Goal: Task Accomplishment & Management: Complete application form

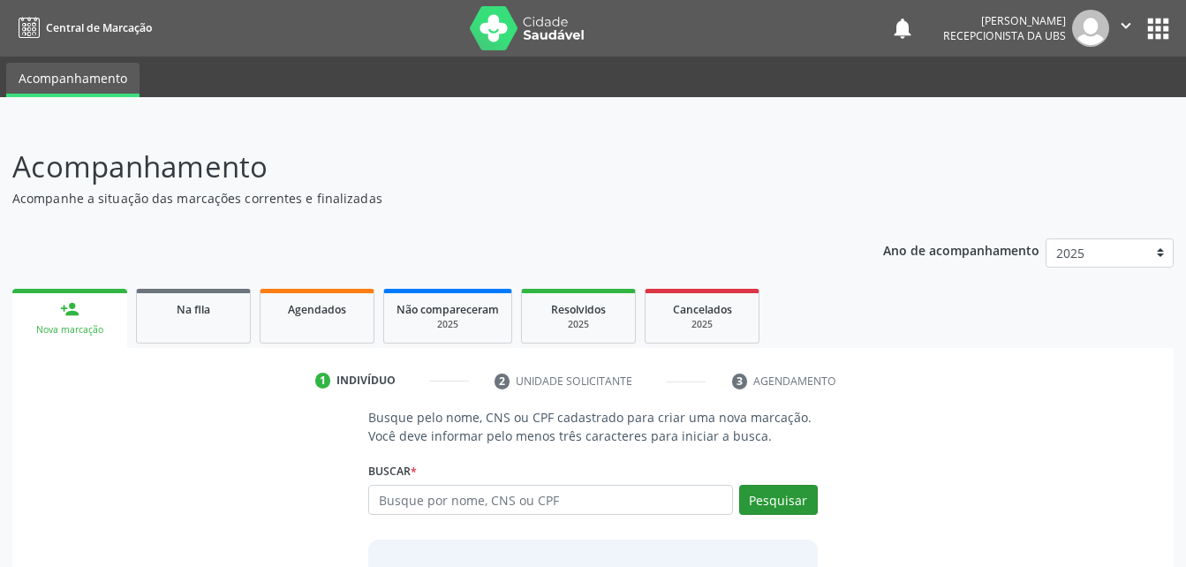
scroll to position [139, 0]
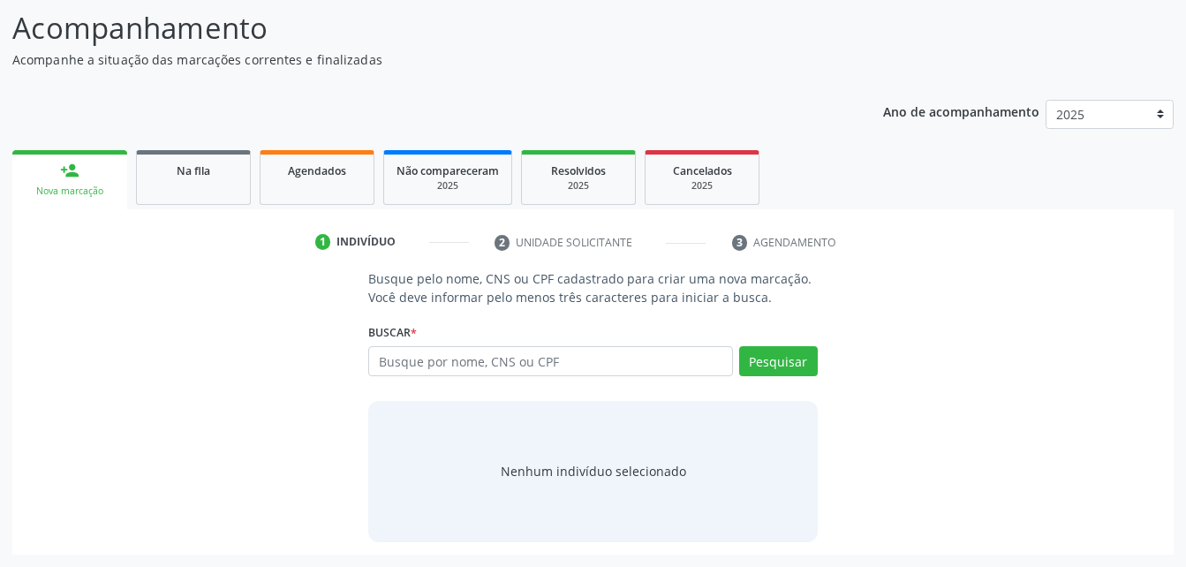
click at [578, 368] on input "text" at bounding box center [550, 361] width 364 height 30
type input "703009805309672"
click at [770, 349] on button "Pesquisar" at bounding box center [778, 361] width 79 height 30
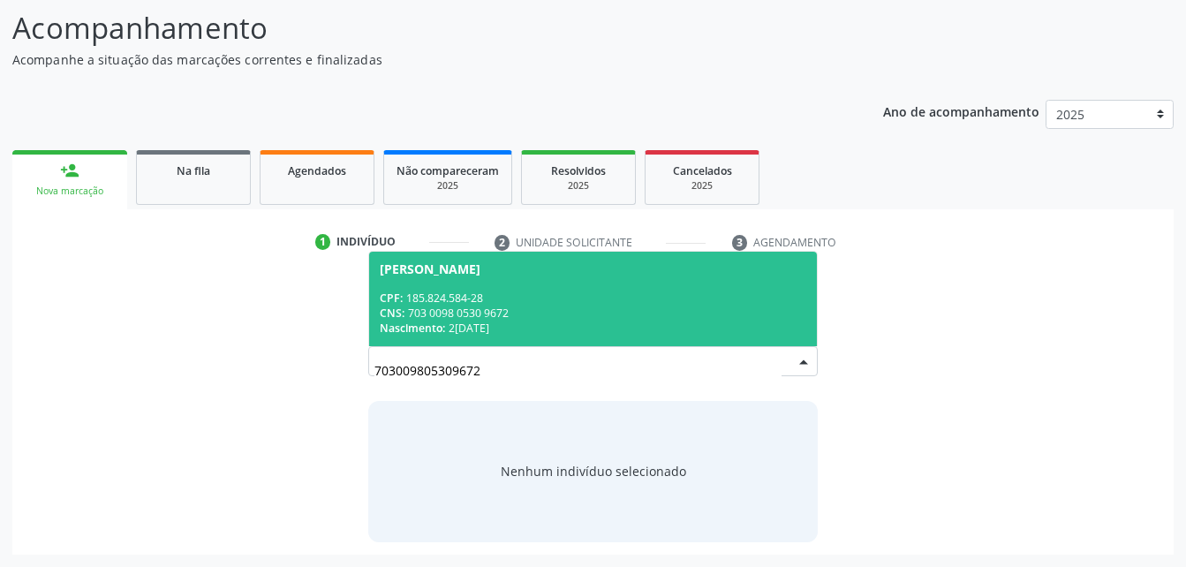
click at [577, 283] on span "[PERSON_NAME] CPF: 185.824.584-28 CNS: 703 0098 0530 9672 Nascimento: 2[DATE]" at bounding box center [592, 299] width 447 height 94
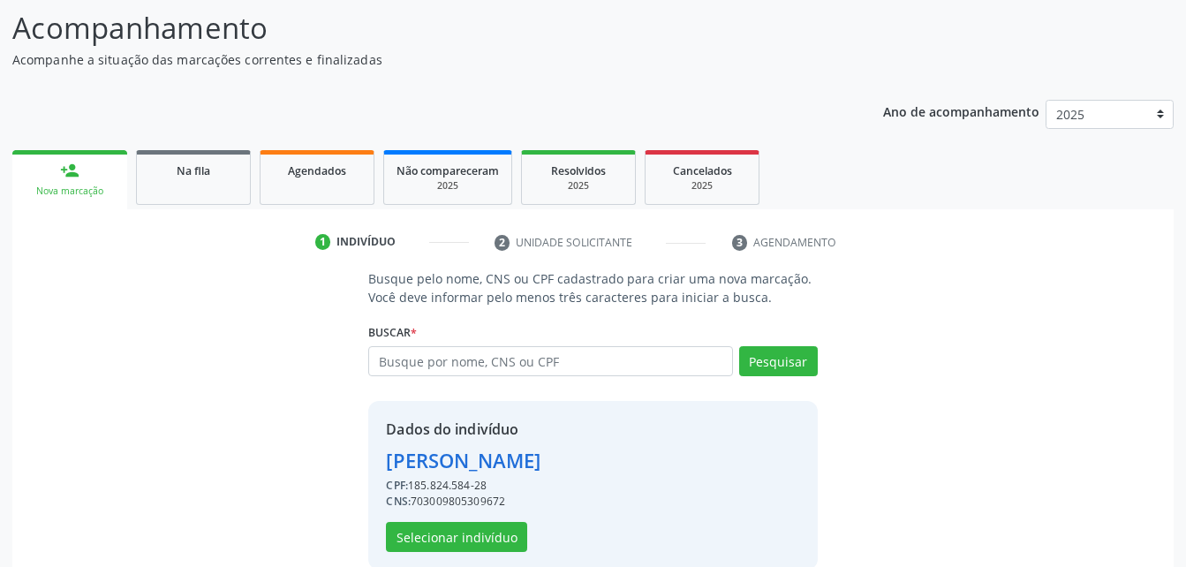
scroll to position [166, 0]
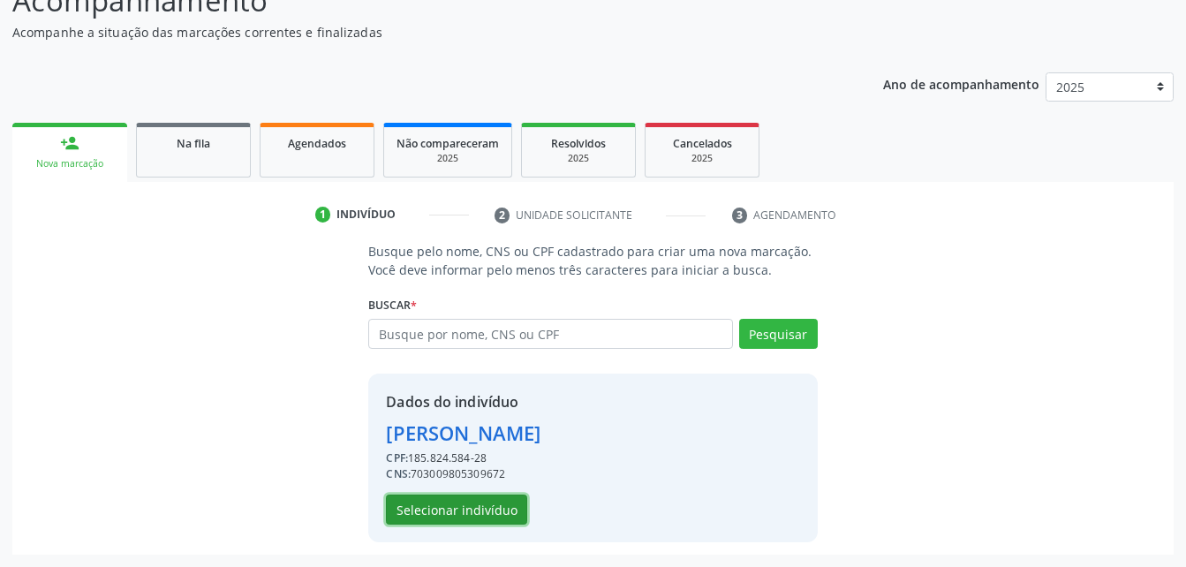
click at [479, 502] on button "Selecionar indivíduo" at bounding box center [456, 509] width 141 height 30
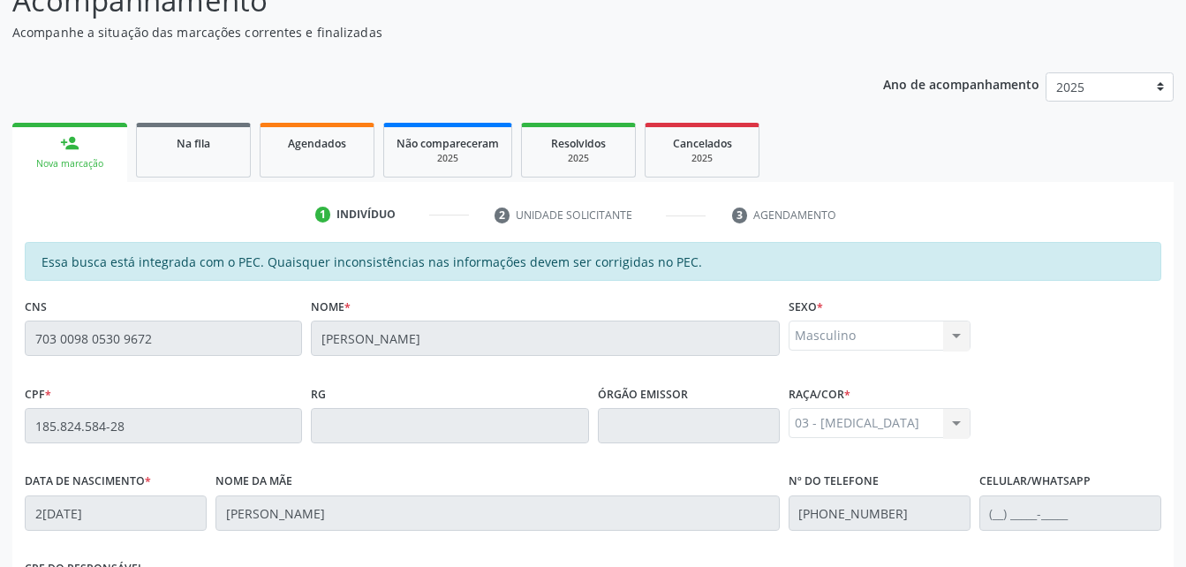
scroll to position [466, 0]
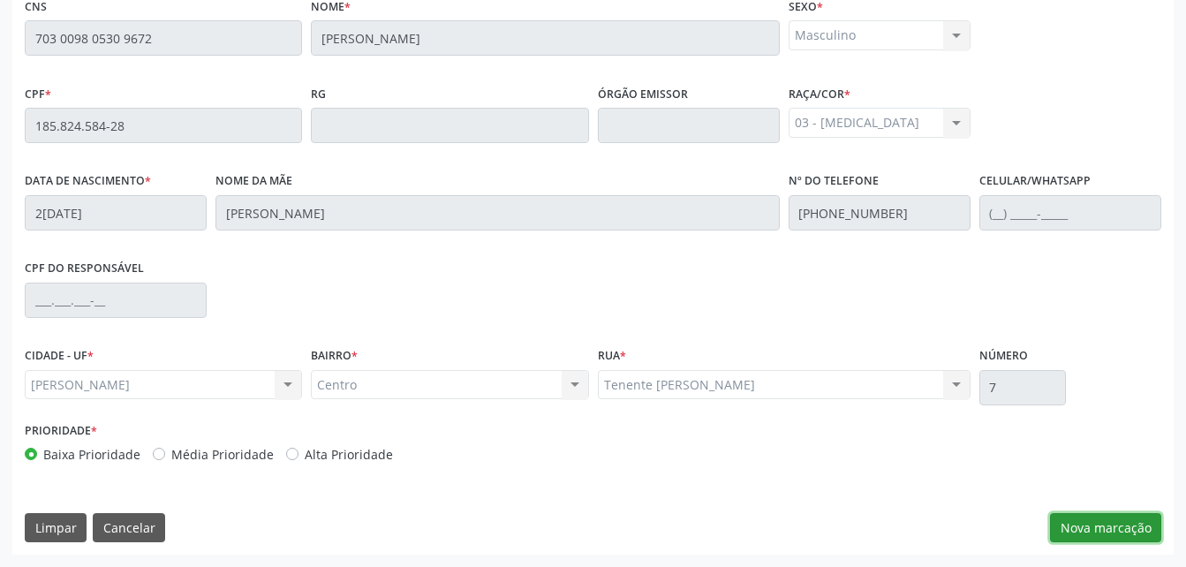
click at [1067, 520] on button "Nova marcação" at bounding box center [1105, 528] width 111 height 30
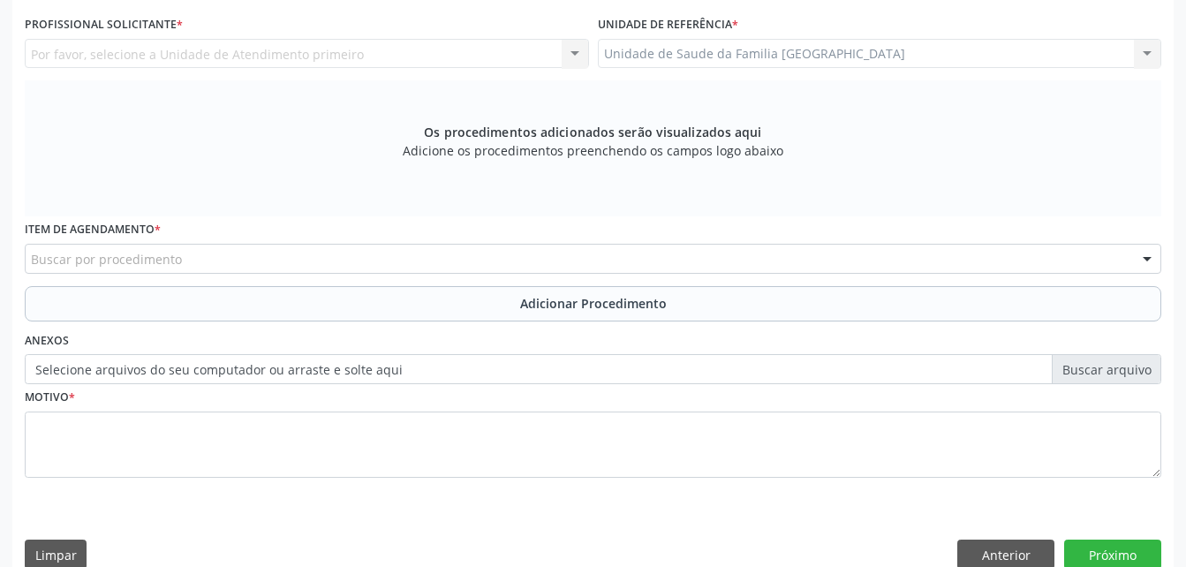
scroll to position [201, 0]
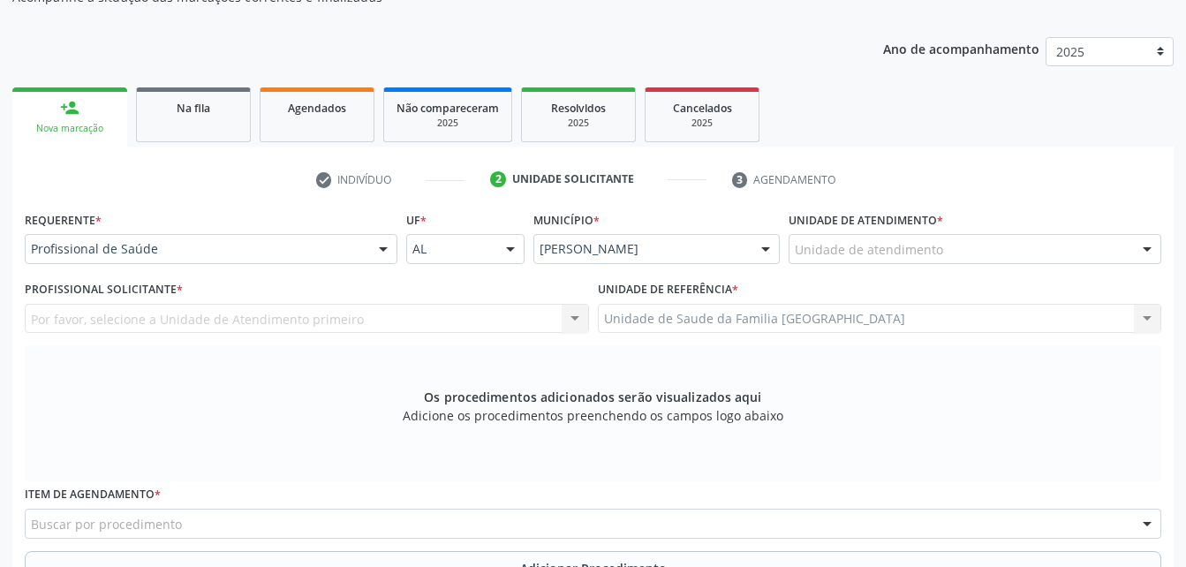
click at [291, 228] on div "Requerente * Profissional de Saúde Profissional de Saúde Paciente Nenhum result…" at bounding box center [211, 235] width 373 height 57
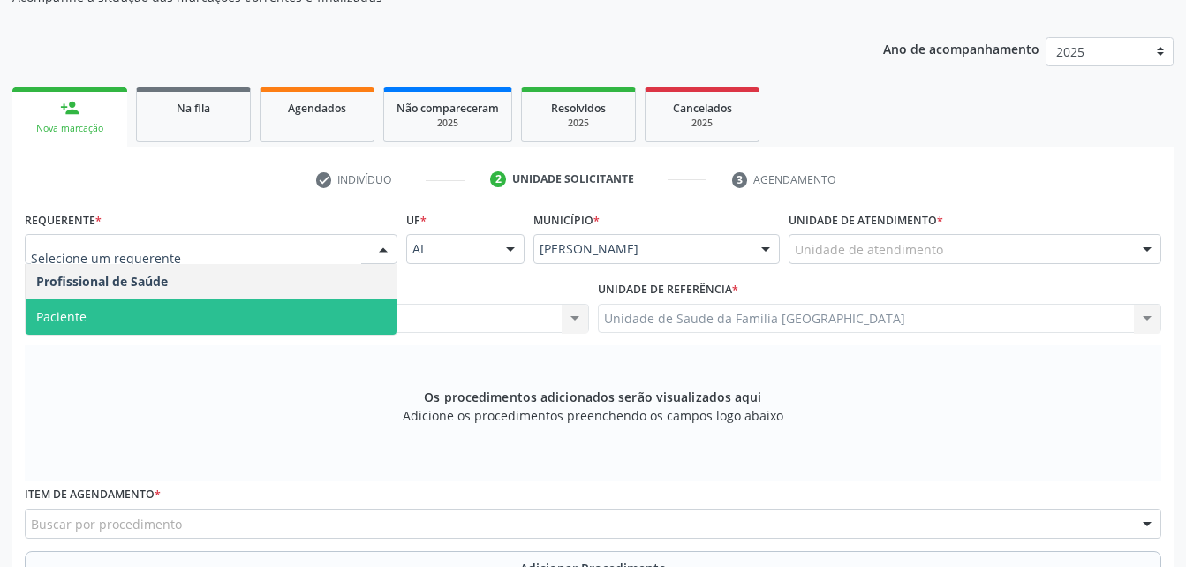
click at [303, 308] on span "Paciente" at bounding box center [211, 316] width 371 height 35
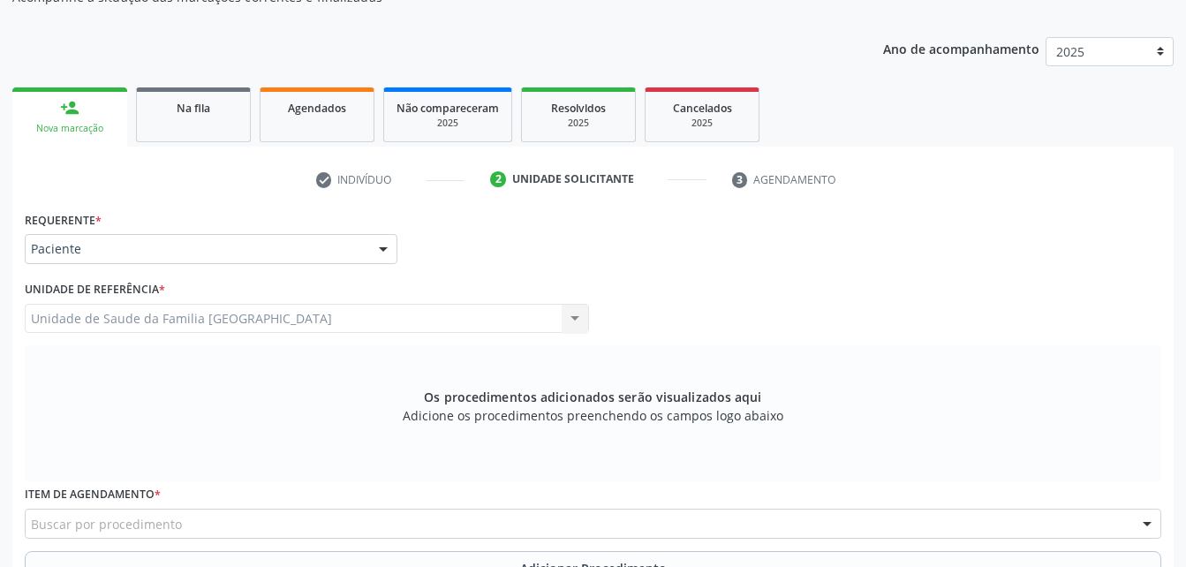
scroll to position [290, 0]
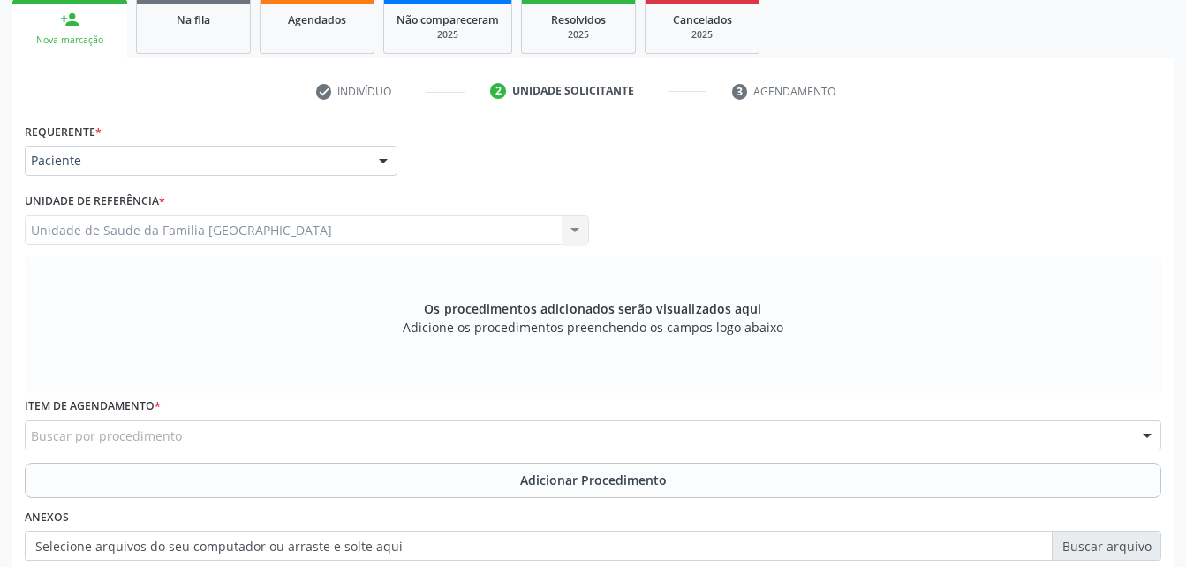
click at [283, 437] on div "Buscar por procedimento" at bounding box center [593, 435] width 1136 height 30
click at [31, 428] on input "text" at bounding box center [31, 443] width 0 height 35
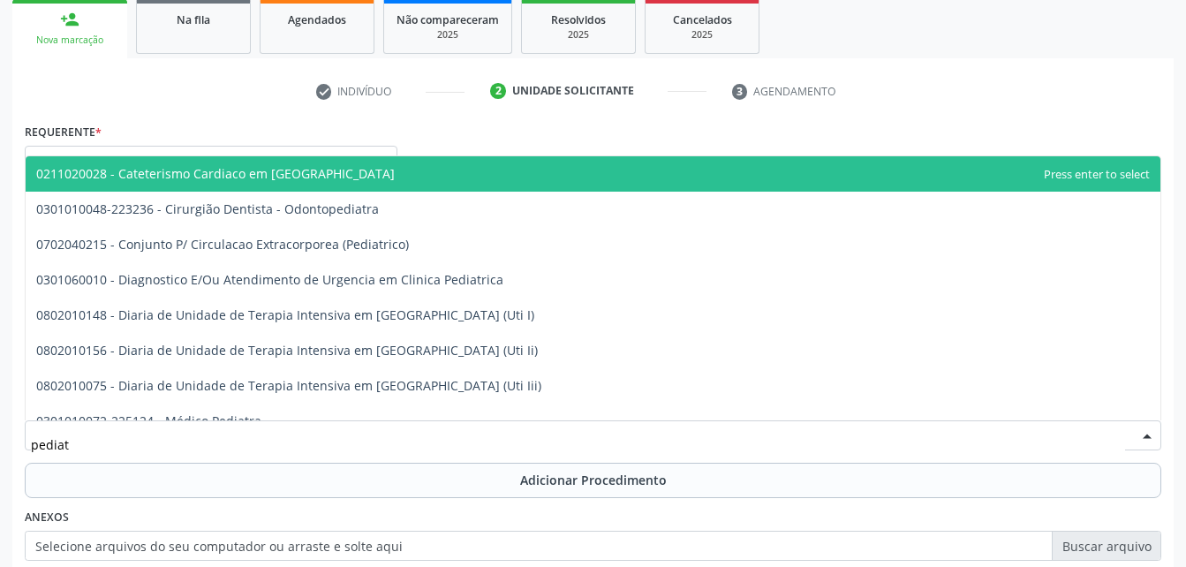
type input "pediatr"
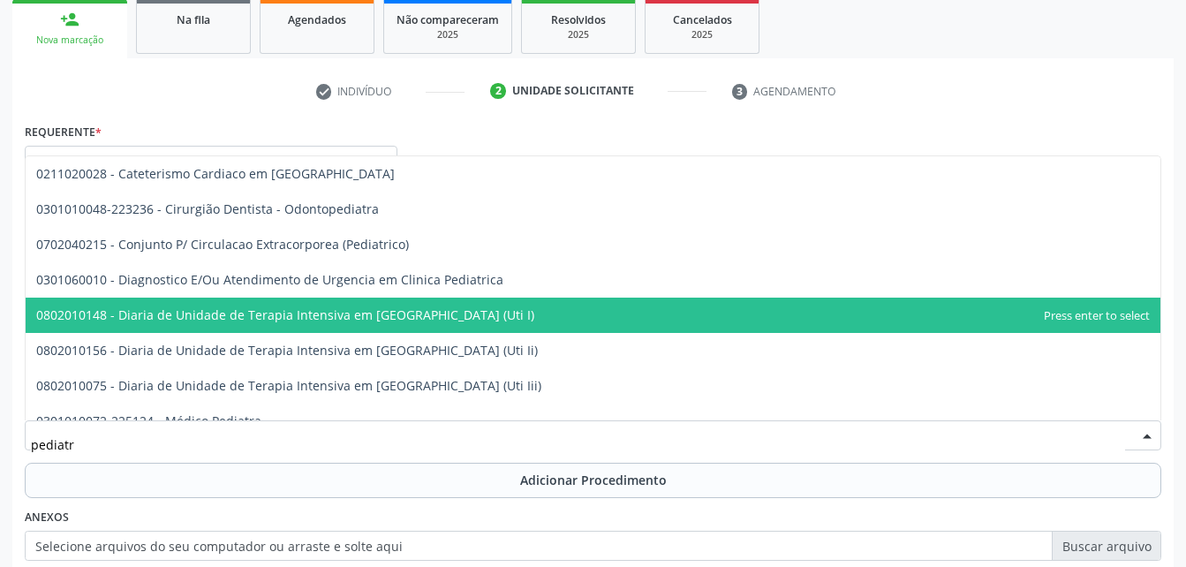
scroll to position [124, 0]
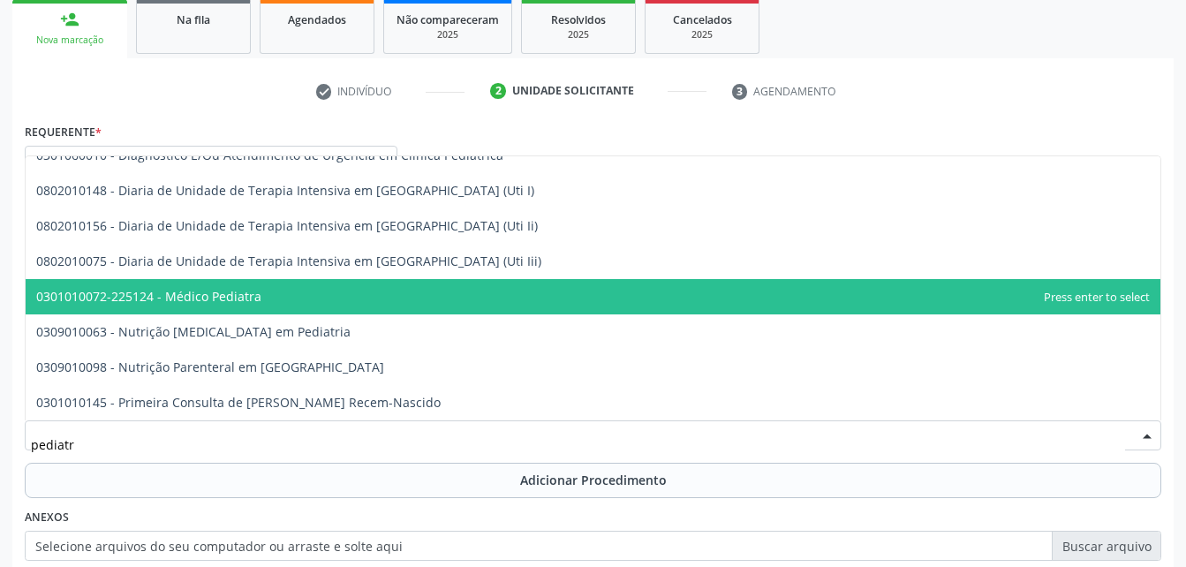
click at [314, 309] on span "0301010072-225124 - Médico Pediatra" at bounding box center [593, 296] width 1134 height 35
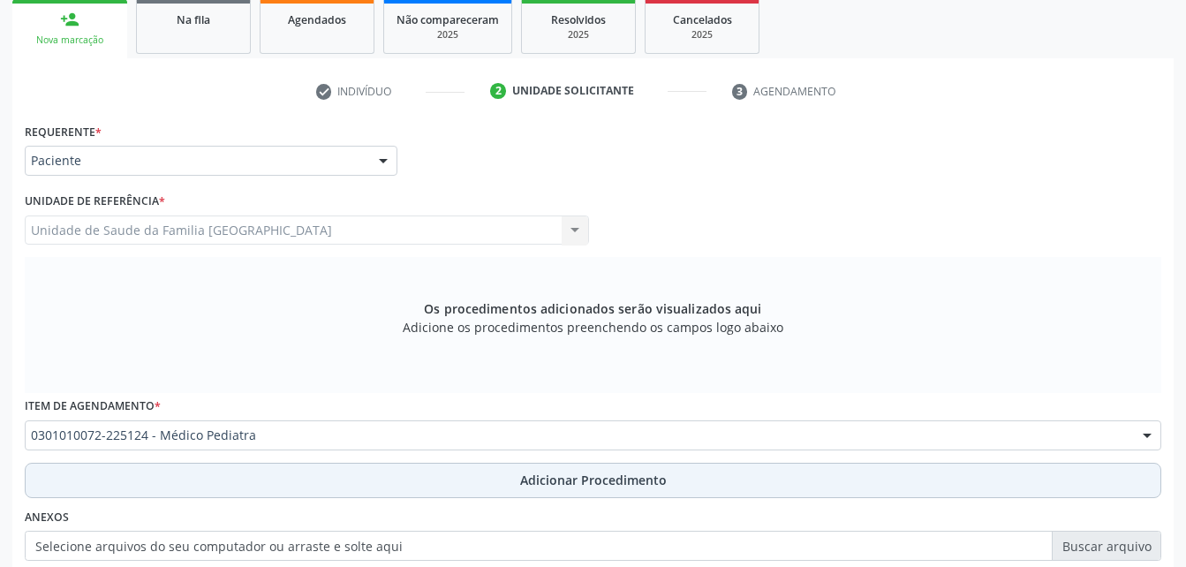
click at [426, 479] on button "Adicionar Procedimento" at bounding box center [593, 480] width 1136 height 35
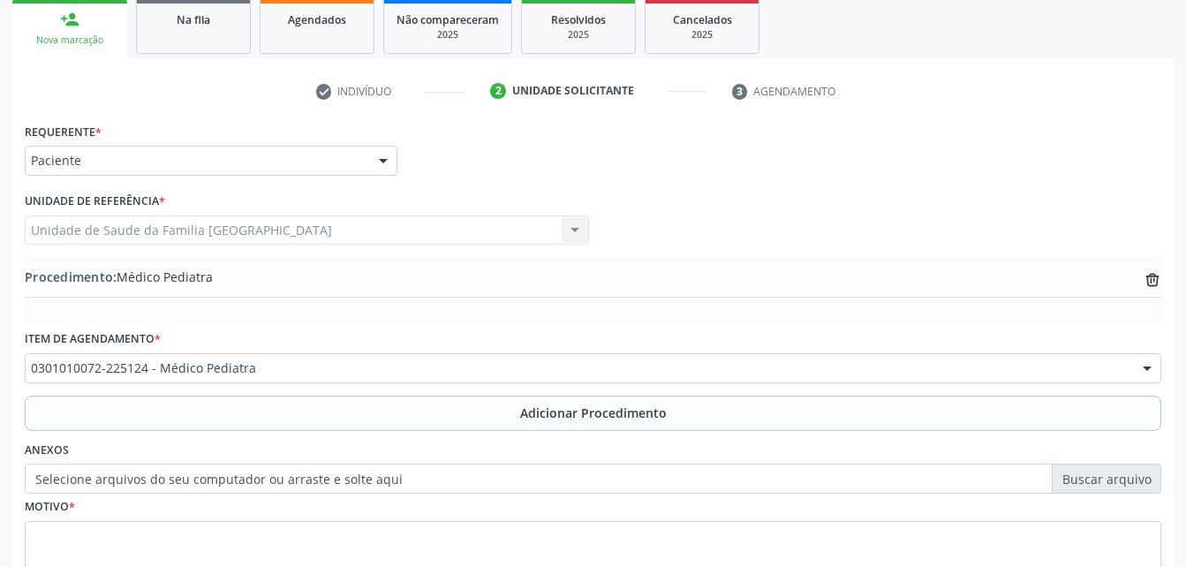
scroll to position [378, 0]
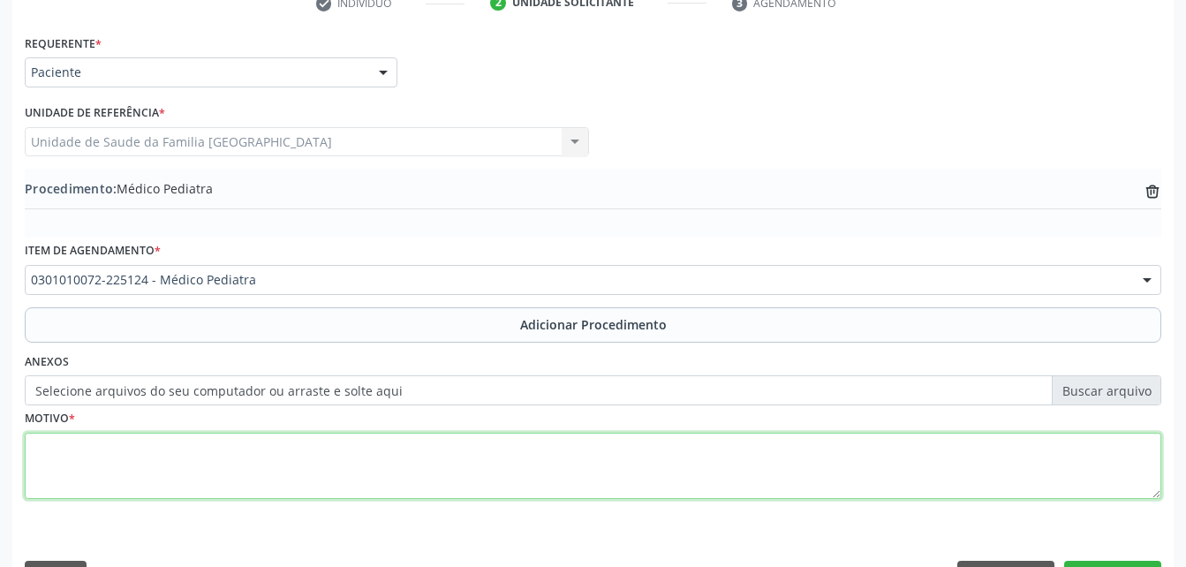
click at [362, 458] on textarea at bounding box center [593, 466] width 1136 height 67
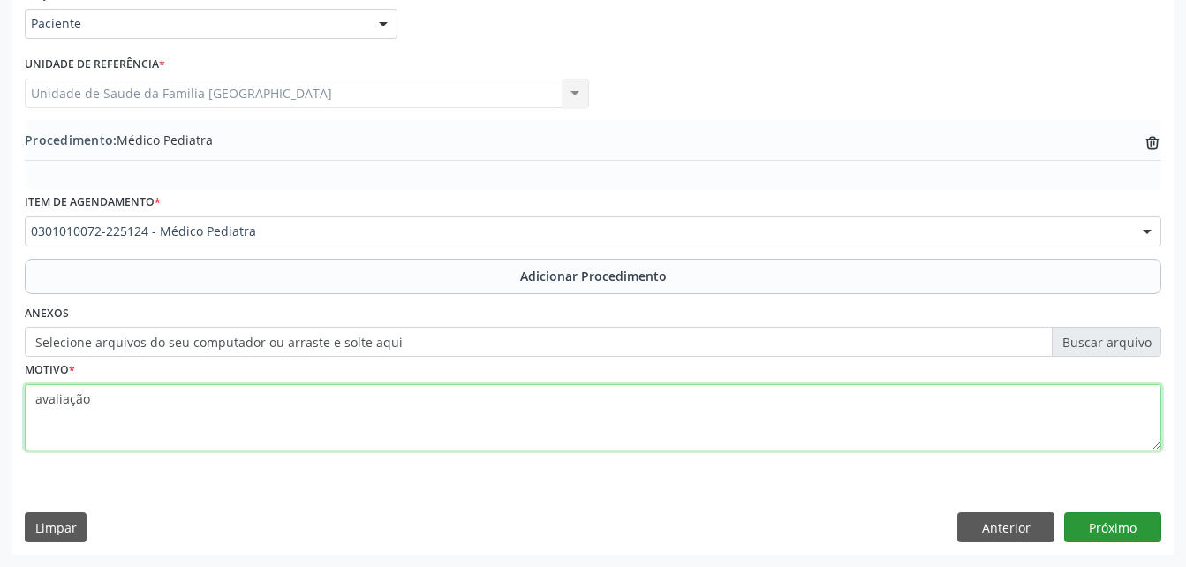
type textarea "avaliação"
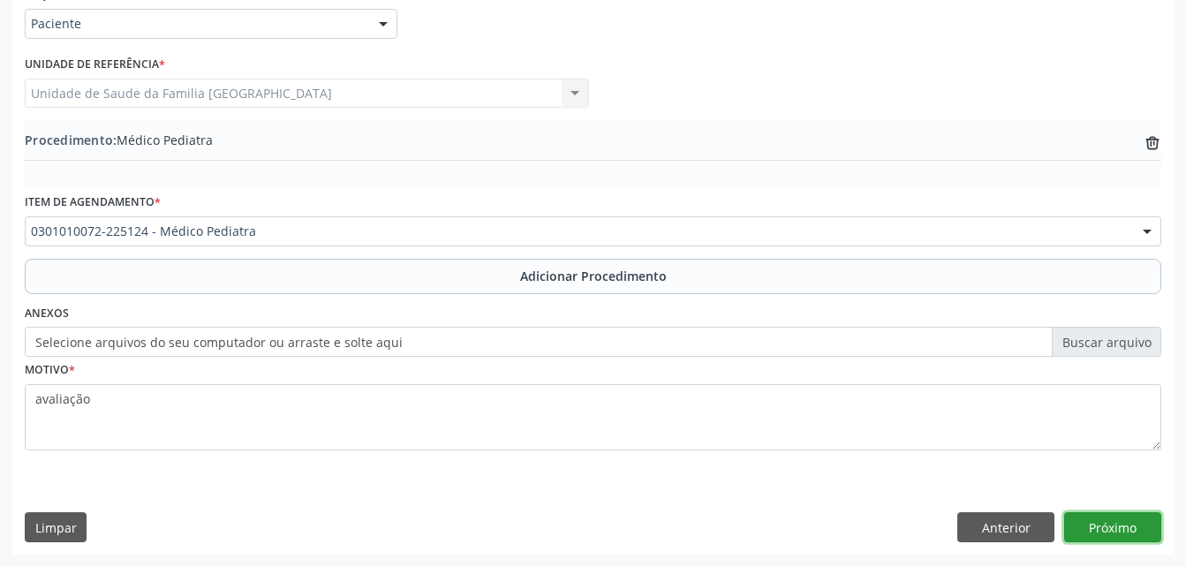
click at [1125, 530] on button "Próximo" at bounding box center [1112, 527] width 97 height 30
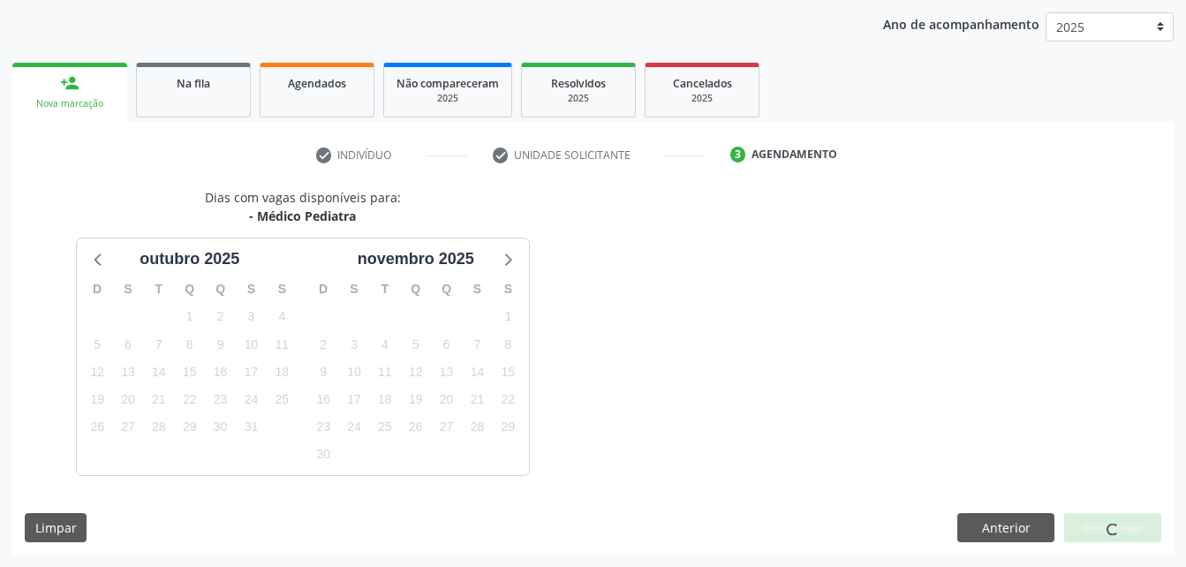
scroll to position [278, 0]
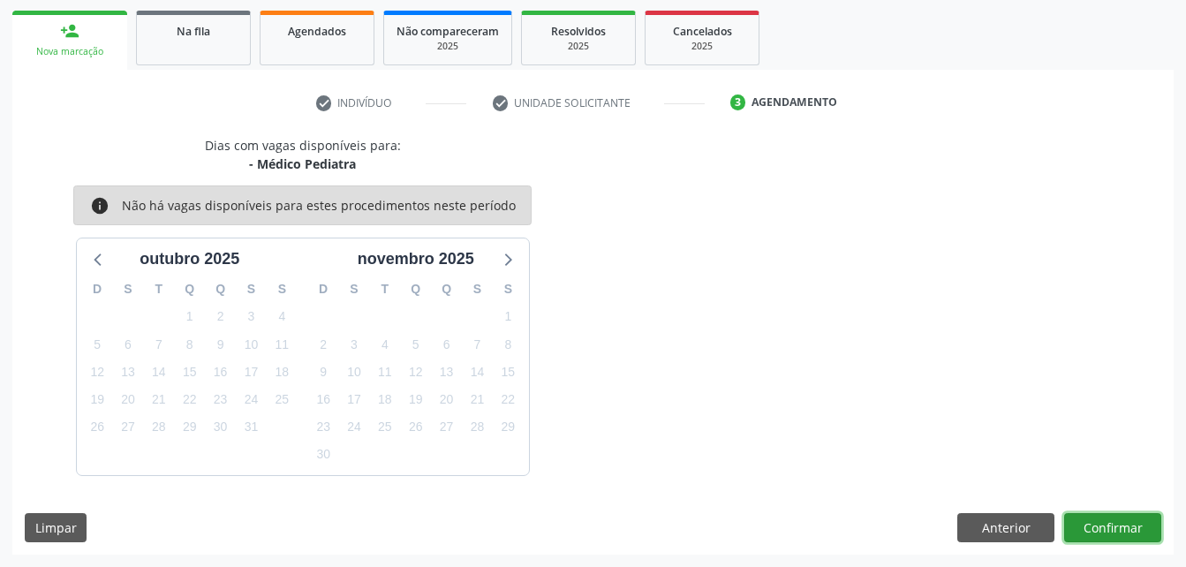
click at [1126, 528] on button "Confirmar" at bounding box center [1112, 528] width 97 height 30
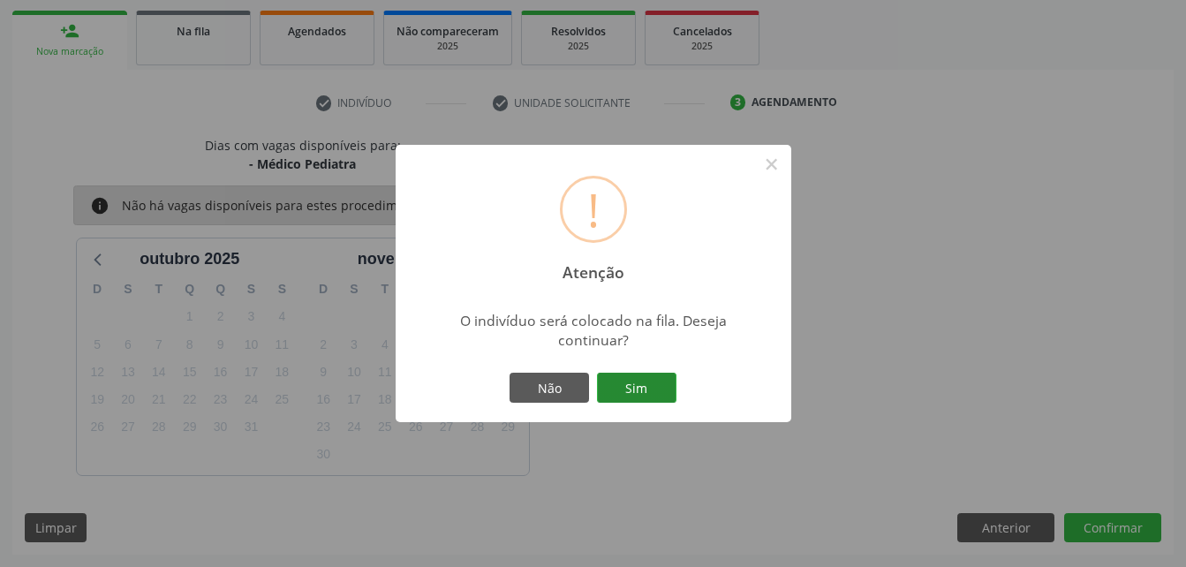
click at [614, 395] on button "Sim" at bounding box center [636, 388] width 79 height 30
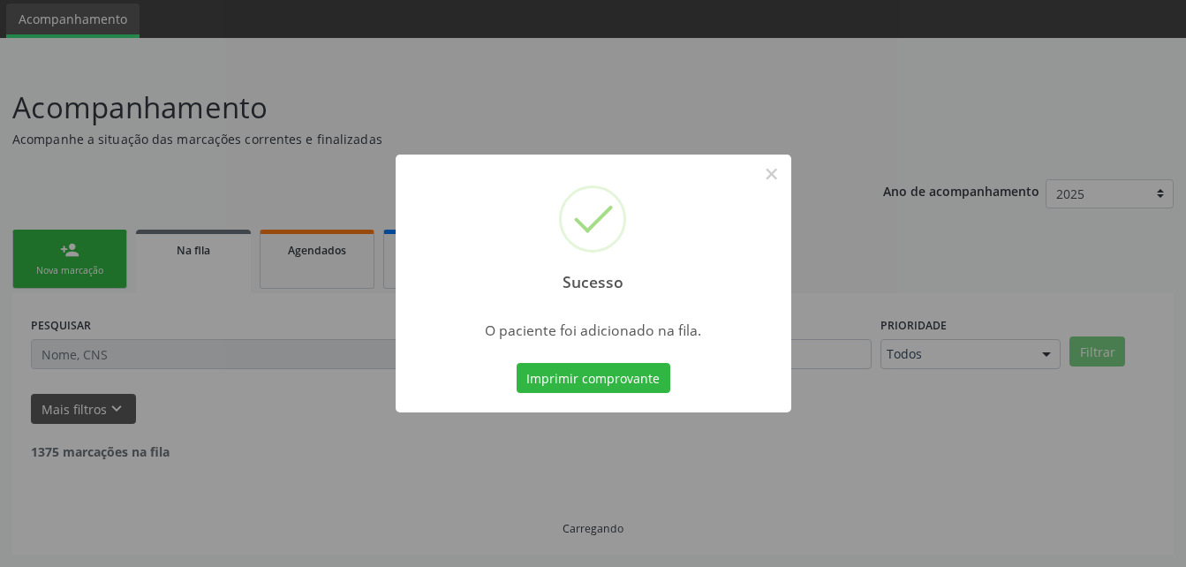
scroll to position [41, 0]
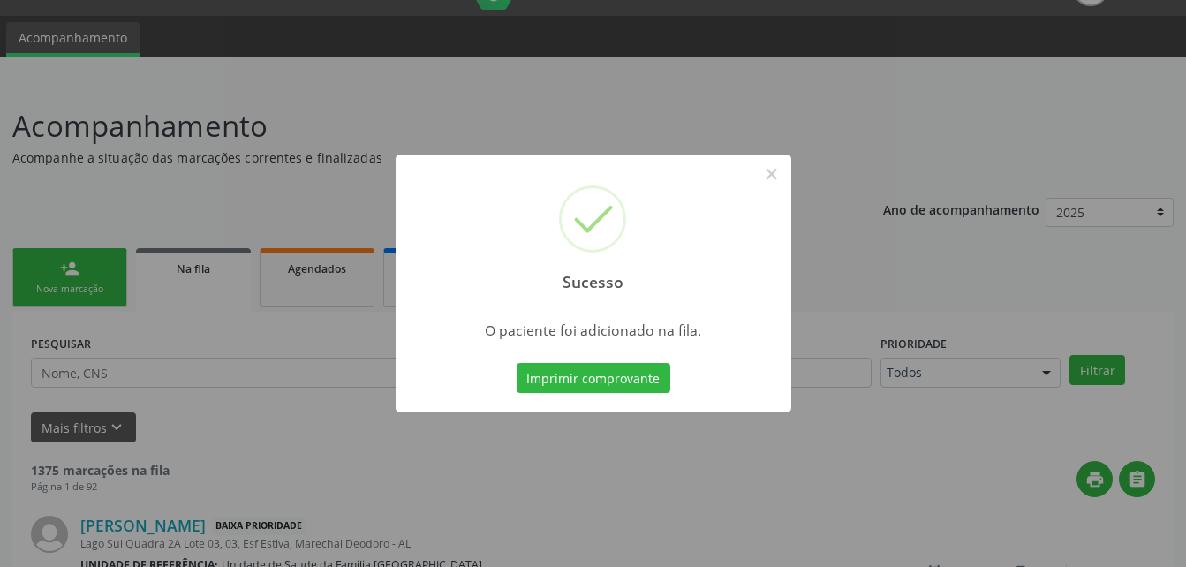
click at [60, 290] on div "Sucesso × O paciente foi adicionado na fila. Imprimir comprovante Cancel" at bounding box center [593, 283] width 1186 height 567
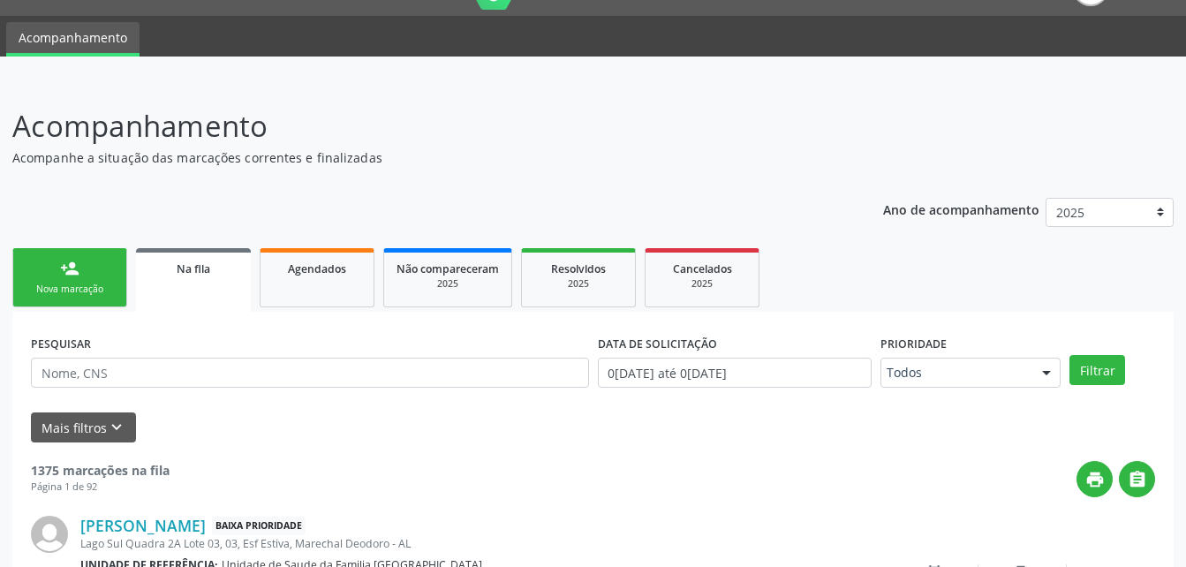
click at [112, 266] on link "person_add Nova marcação" at bounding box center [69, 277] width 115 height 59
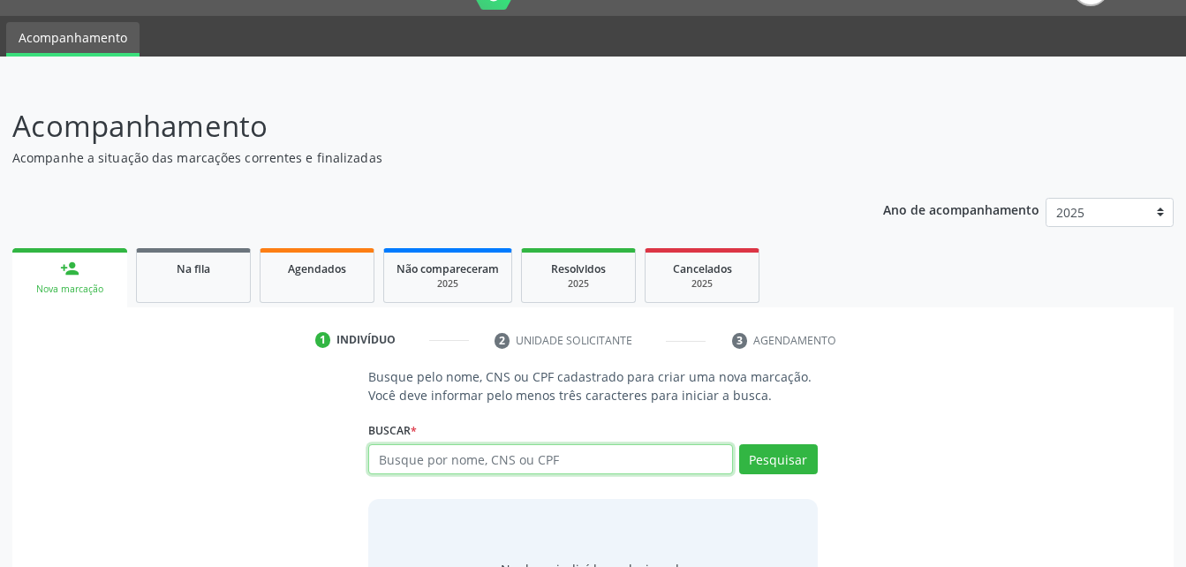
click at [520, 458] on input "text" at bounding box center [550, 459] width 364 height 30
paste input "898006202154316"
type input "898006202154316"
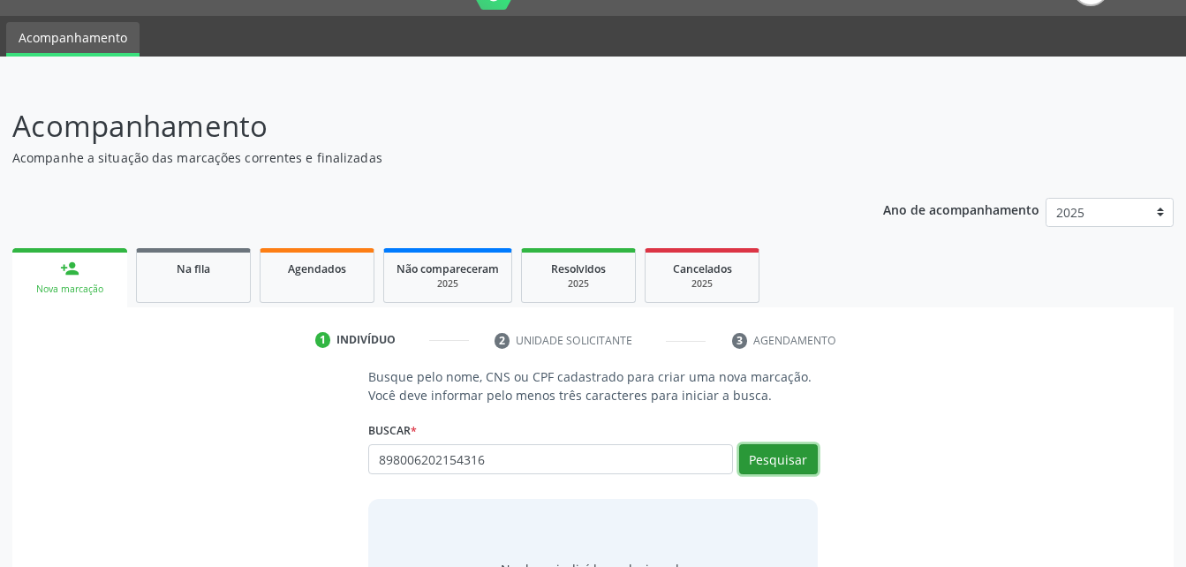
click at [752, 452] on button "Pesquisar" at bounding box center [778, 459] width 79 height 30
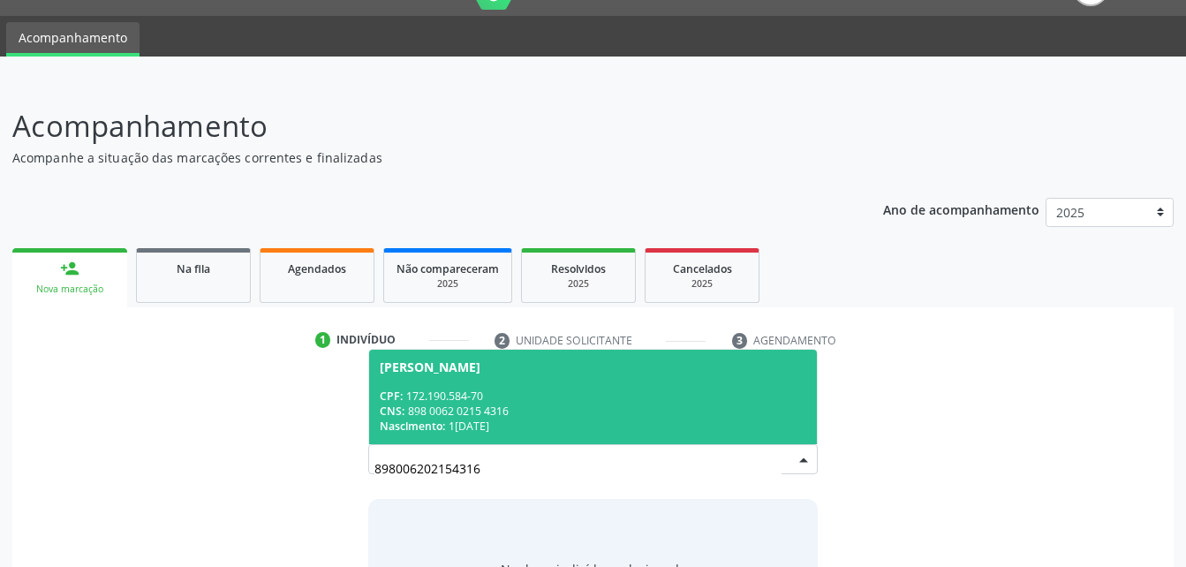
click at [712, 435] on span "[PERSON_NAME] CPF: 172.190.584-70 CNS: 898 0062 0215 4316 Nascimento: [DATE]" at bounding box center [592, 397] width 447 height 94
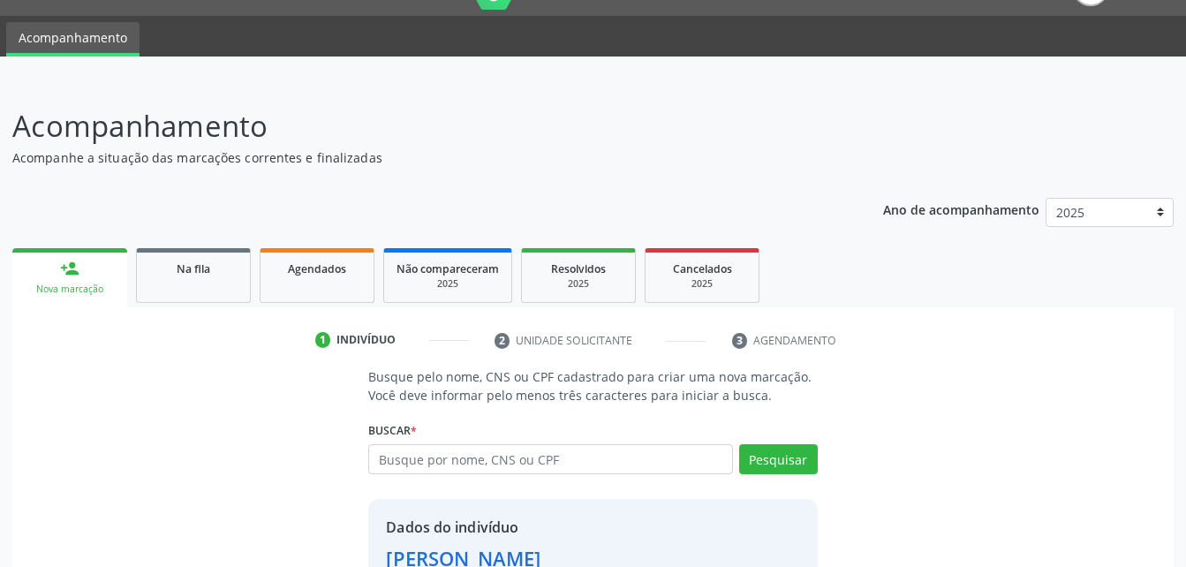
click at [712, 435] on div "Buscar * [PERSON_NAME] [PERSON_NAME] CPF: 172.190.584-70 CNS: 898 0062 0215 431…" at bounding box center [592, 451] width 449 height 69
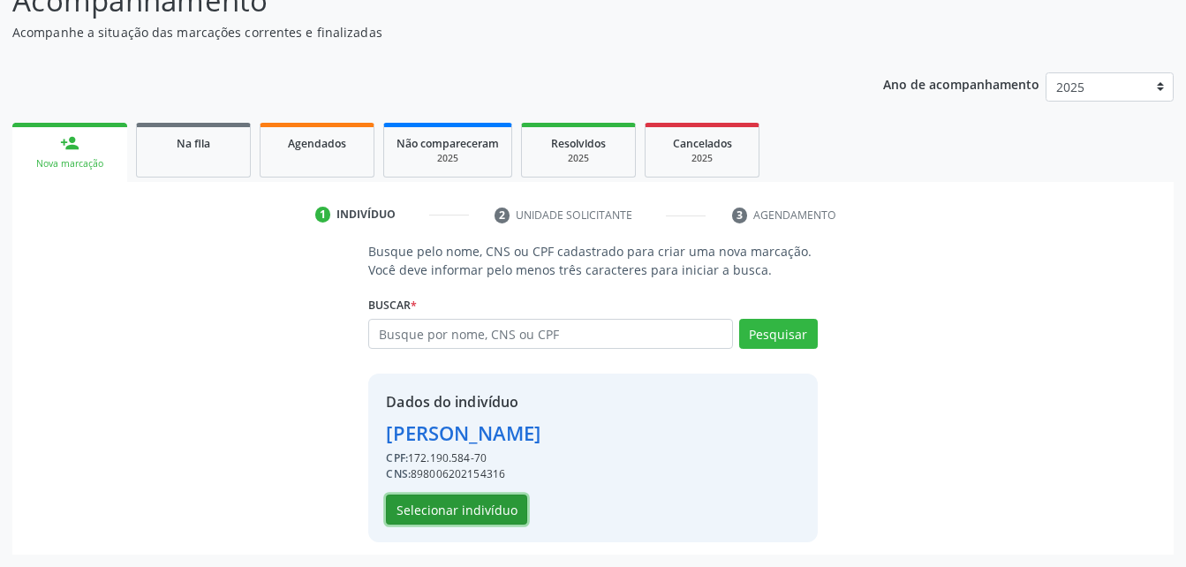
click at [481, 518] on button "Selecionar indivíduo" at bounding box center [456, 509] width 141 height 30
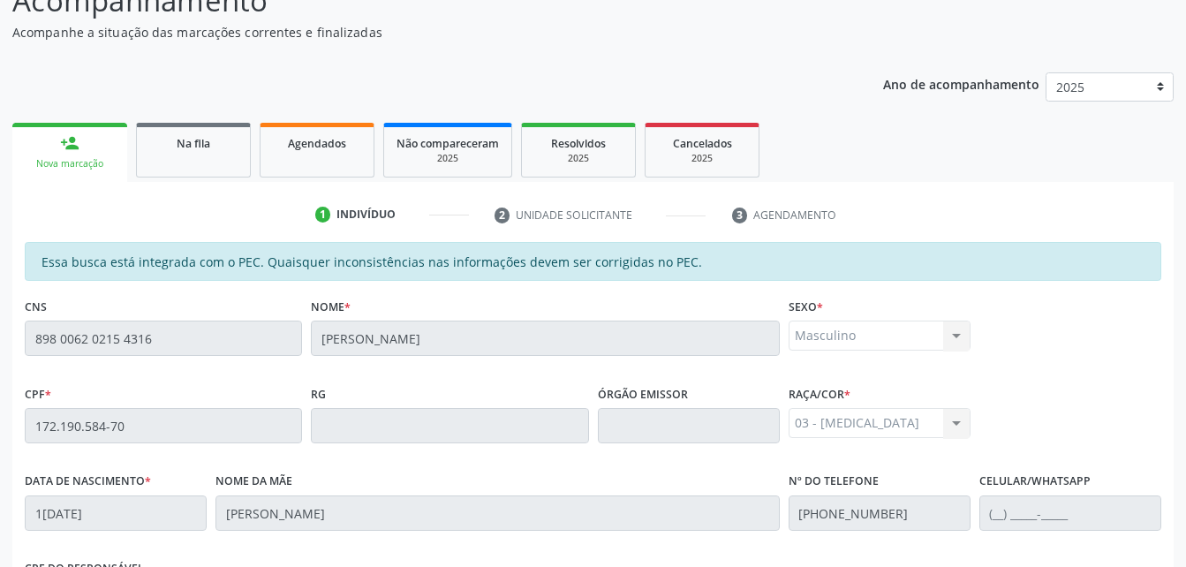
scroll to position [466, 0]
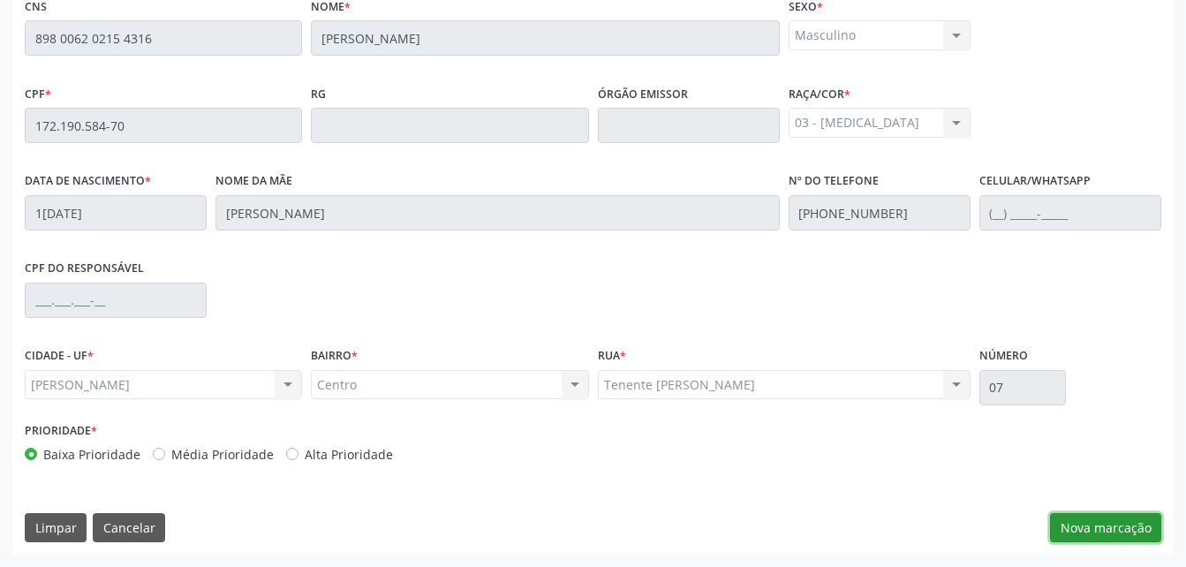
click at [1077, 522] on button "Nova marcação" at bounding box center [1105, 528] width 111 height 30
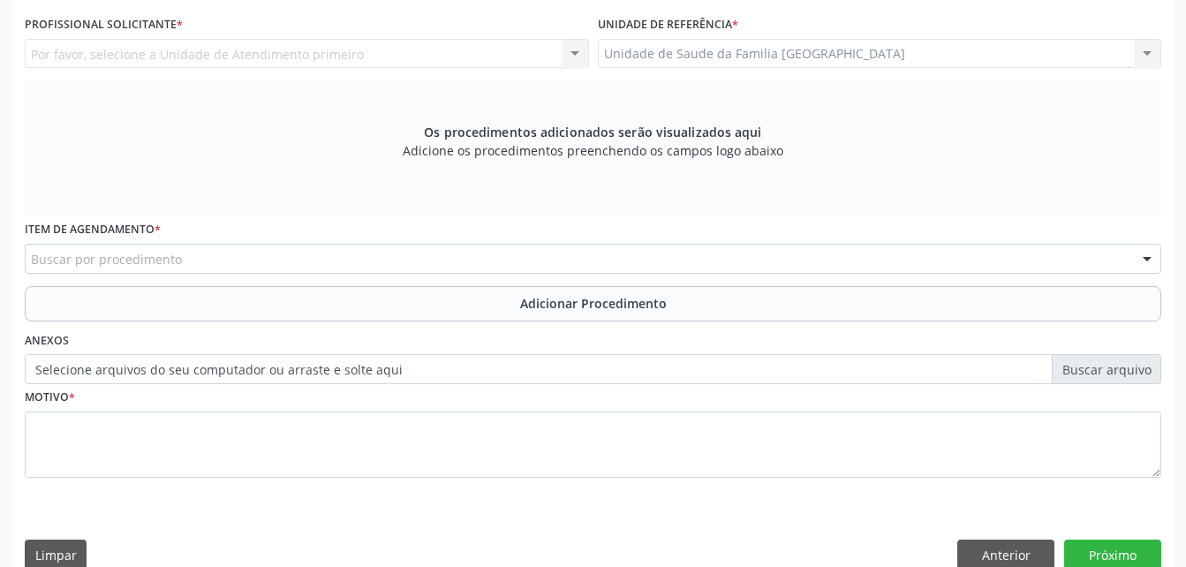
scroll to position [290, 0]
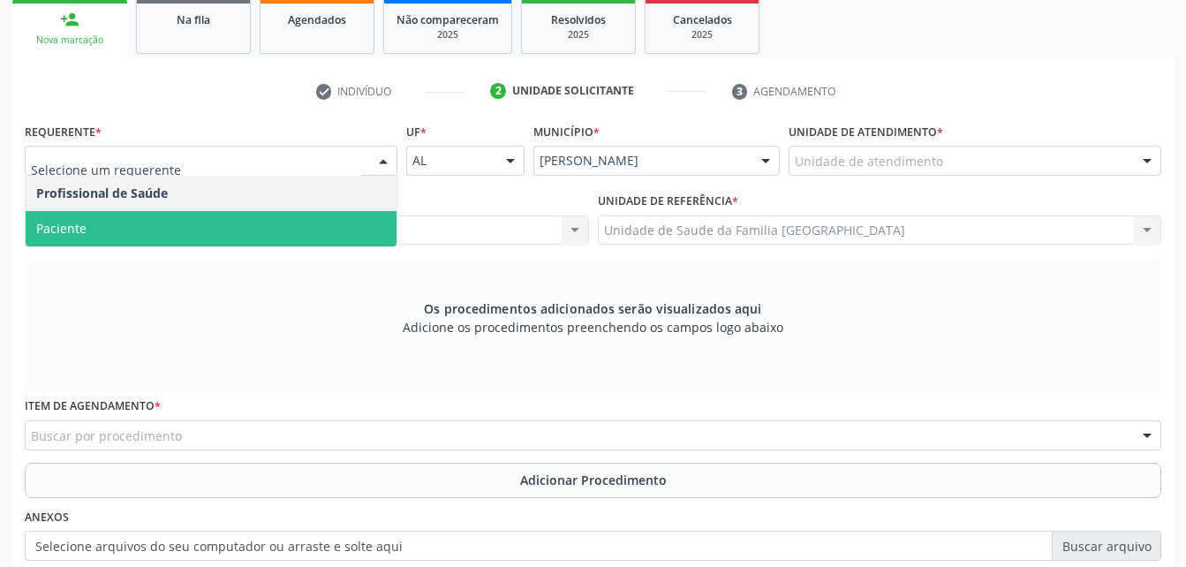
click at [251, 236] on span "Paciente" at bounding box center [211, 228] width 371 height 35
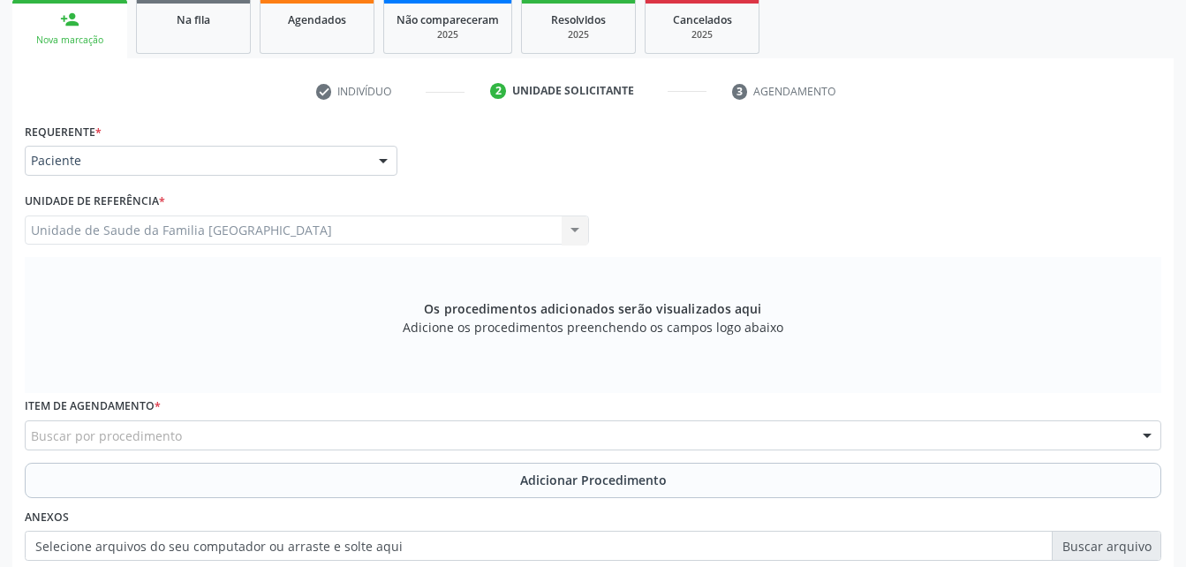
click at [372, 426] on div "Buscar por procedimento" at bounding box center [593, 435] width 1136 height 30
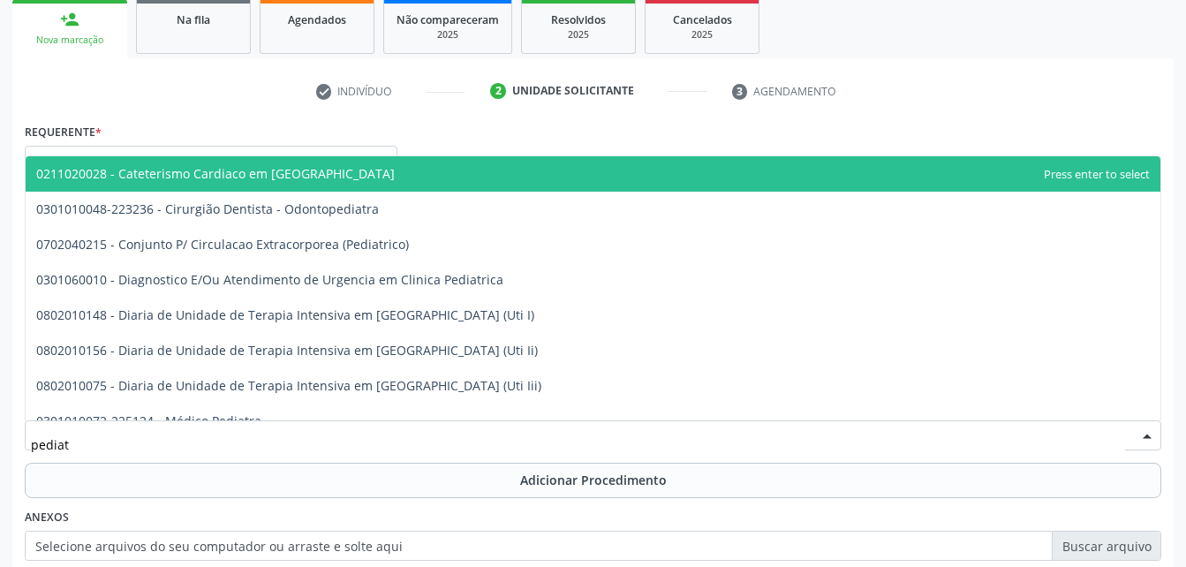
type input "pediatr"
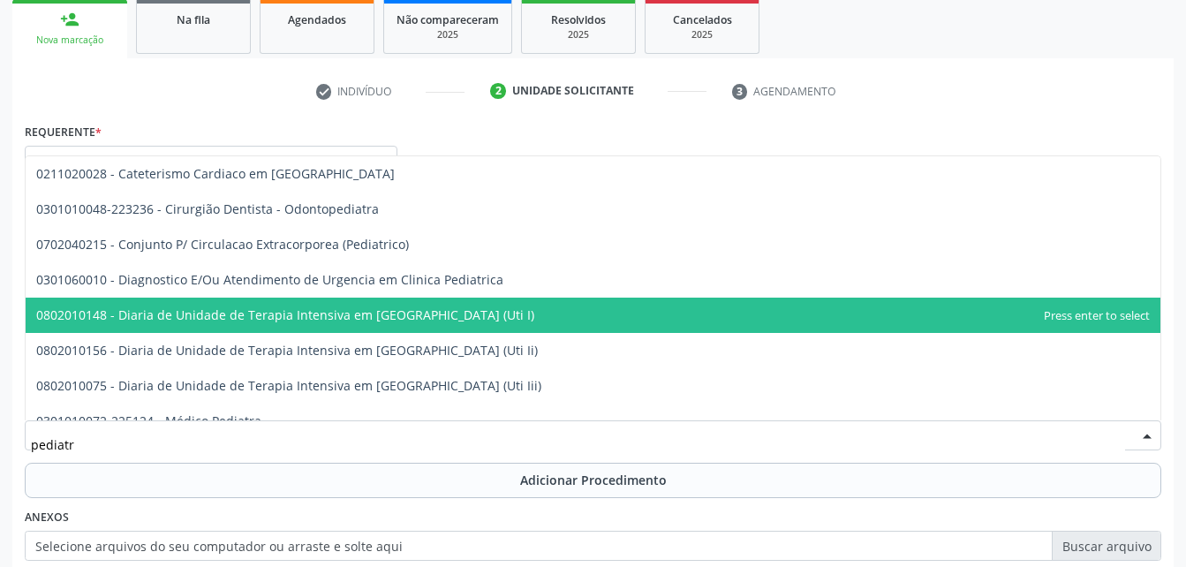
scroll to position [88, 0]
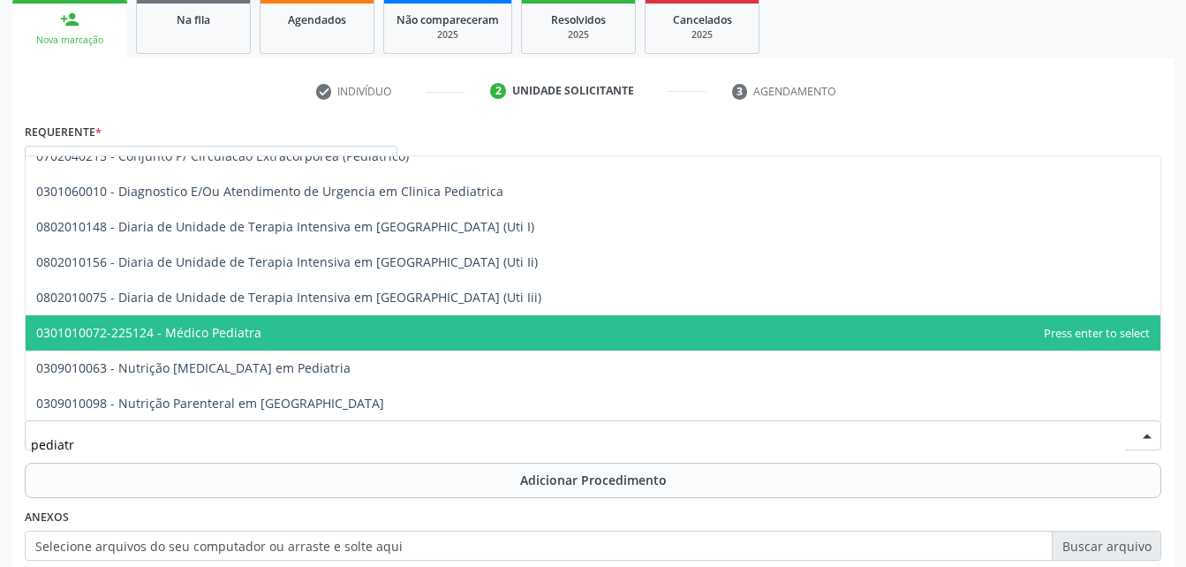
click at [340, 349] on span "0301010072-225124 - Médico Pediatra" at bounding box center [593, 332] width 1134 height 35
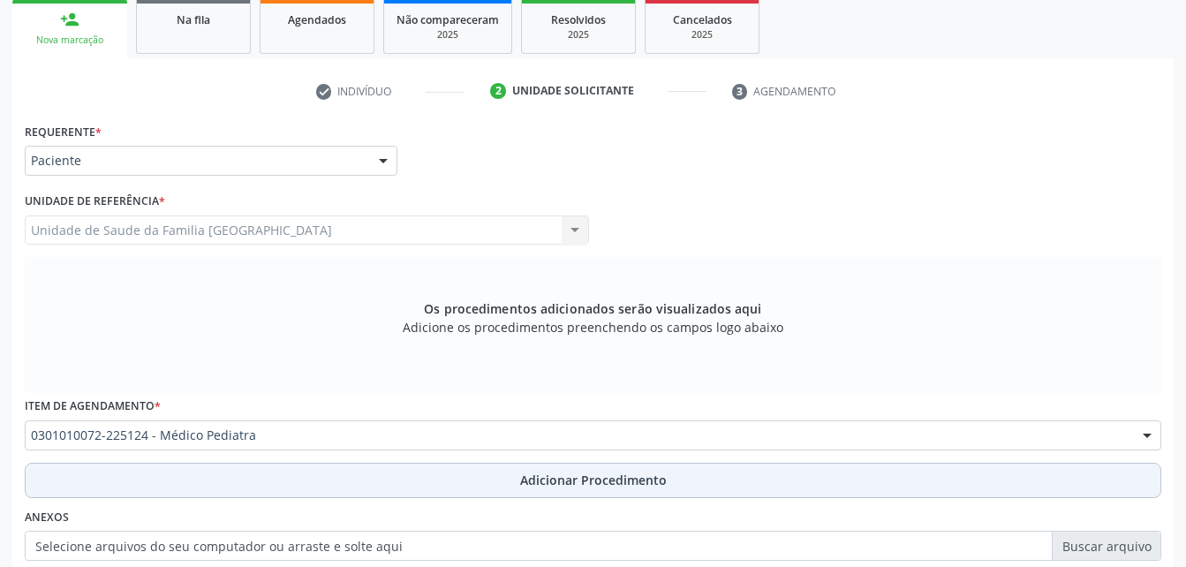
click at [456, 480] on button "Adicionar Procedimento" at bounding box center [593, 480] width 1136 height 35
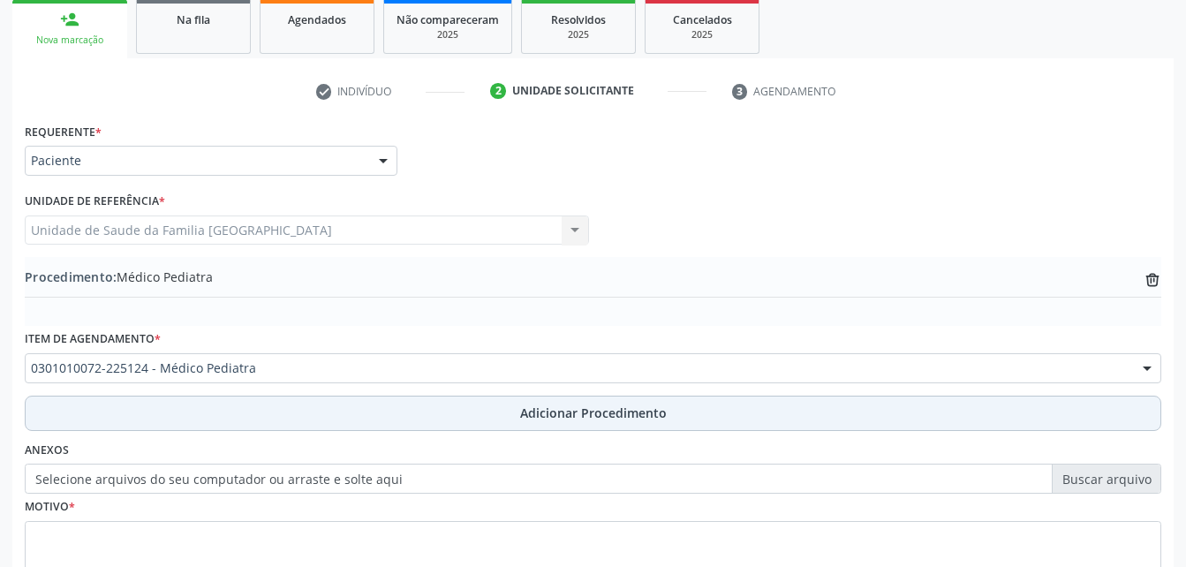
scroll to position [426, 0]
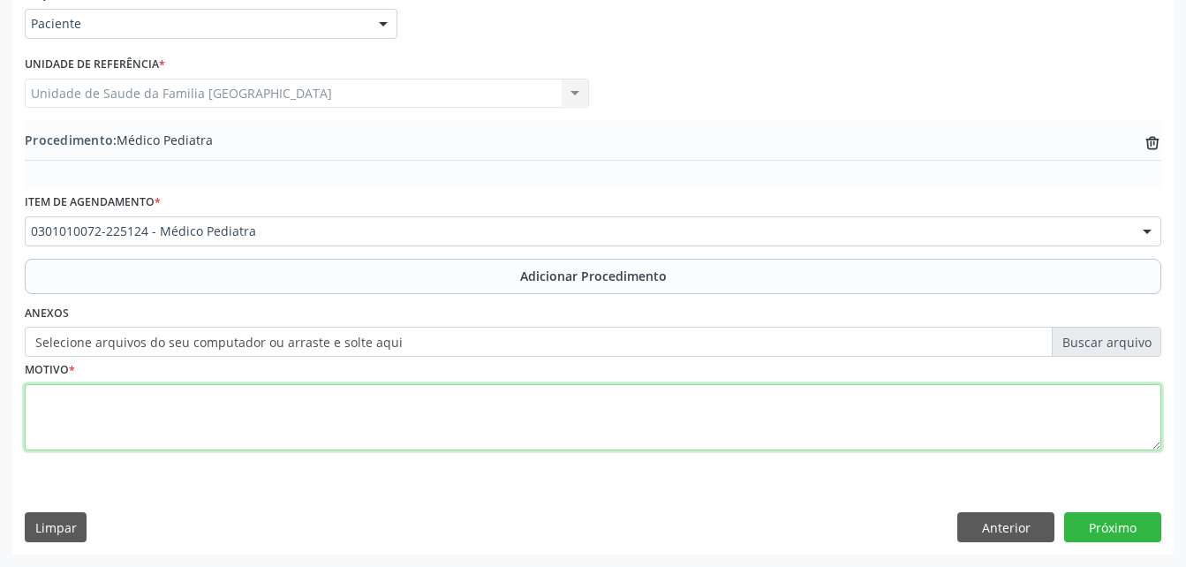
click at [433, 441] on textarea at bounding box center [593, 417] width 1136 height 67
type textarea "avaliação"
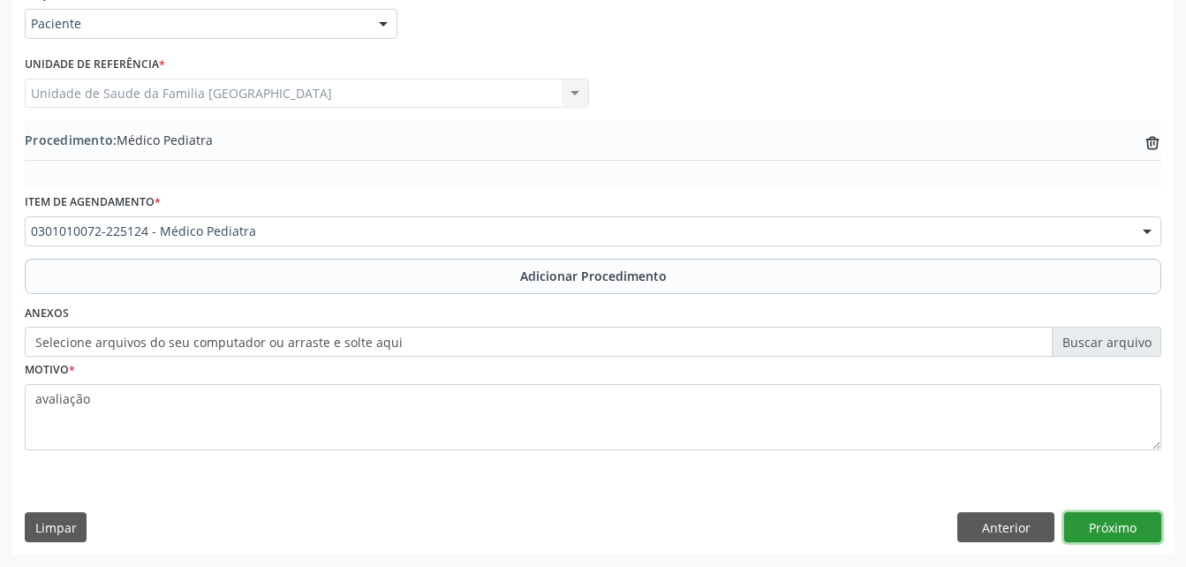
click at [1099, 522] on button "Próximo" at bounding box center [1112, 527] width 97 height 30
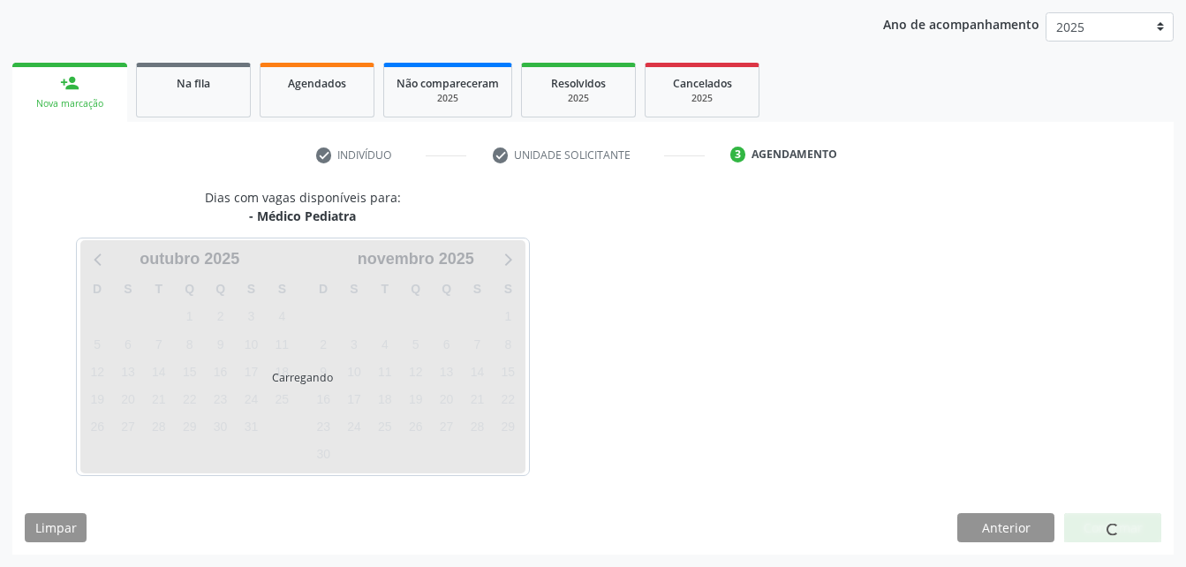
scroll to position [278, 0]
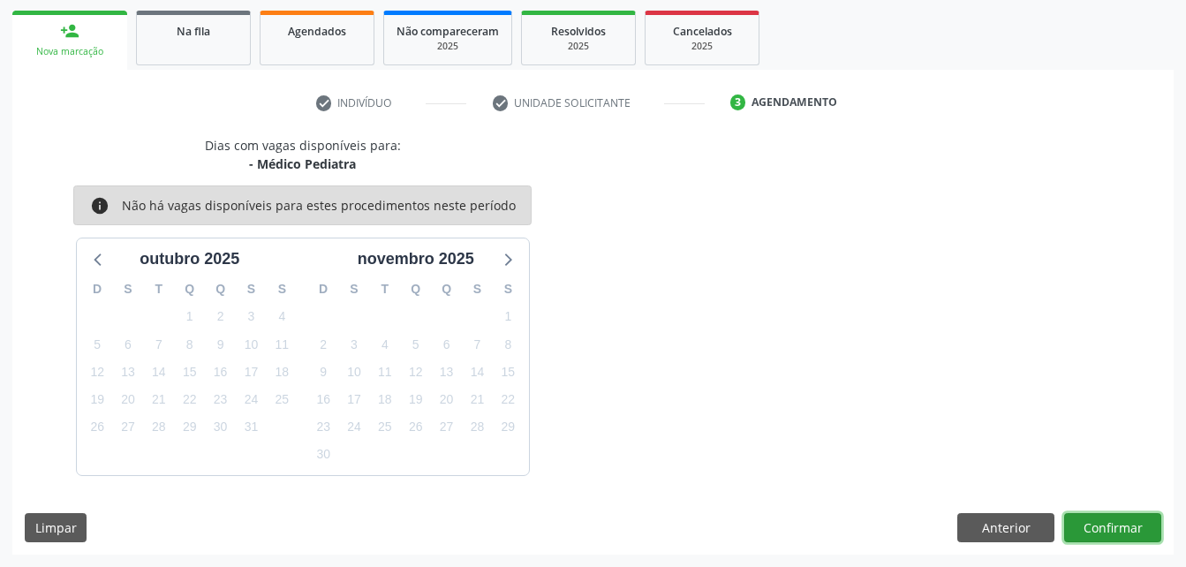
click at [1099, 522] on button "Confirmar" at bounding box center [1112, 528] width 97 height 30
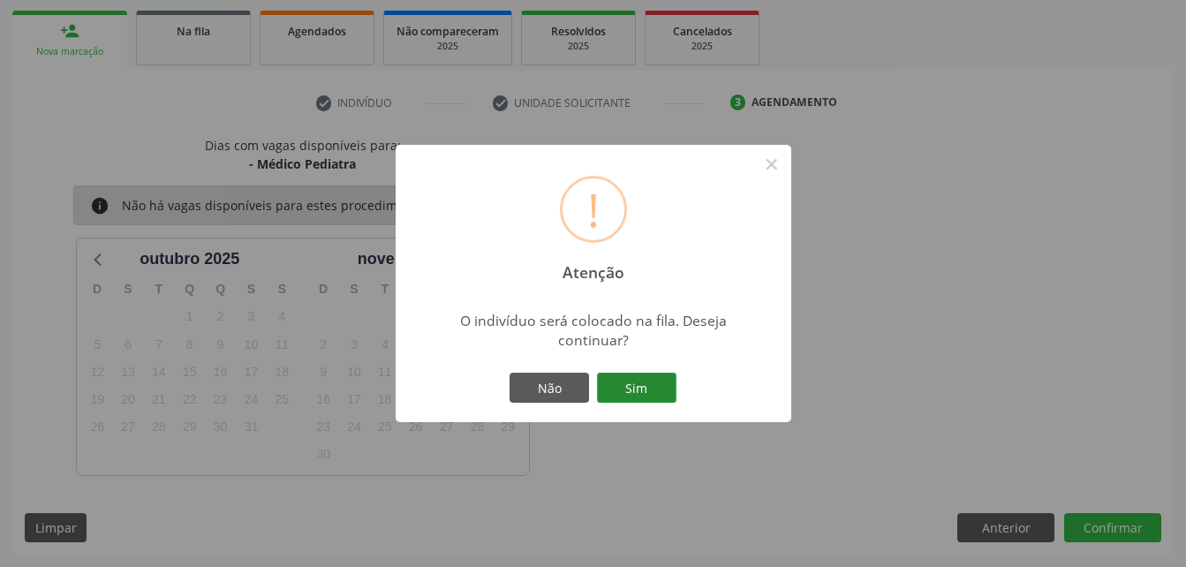
click at [661, 388] on button "Sim" at bounding box center [636, 388] width 79 height 30
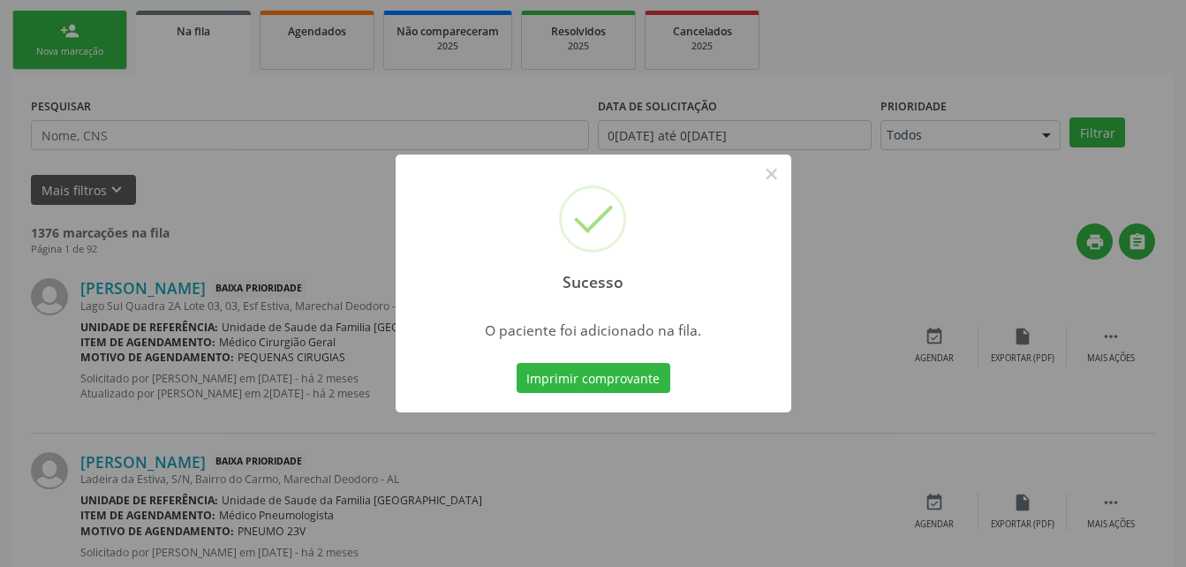
scroll to position [41, 0]
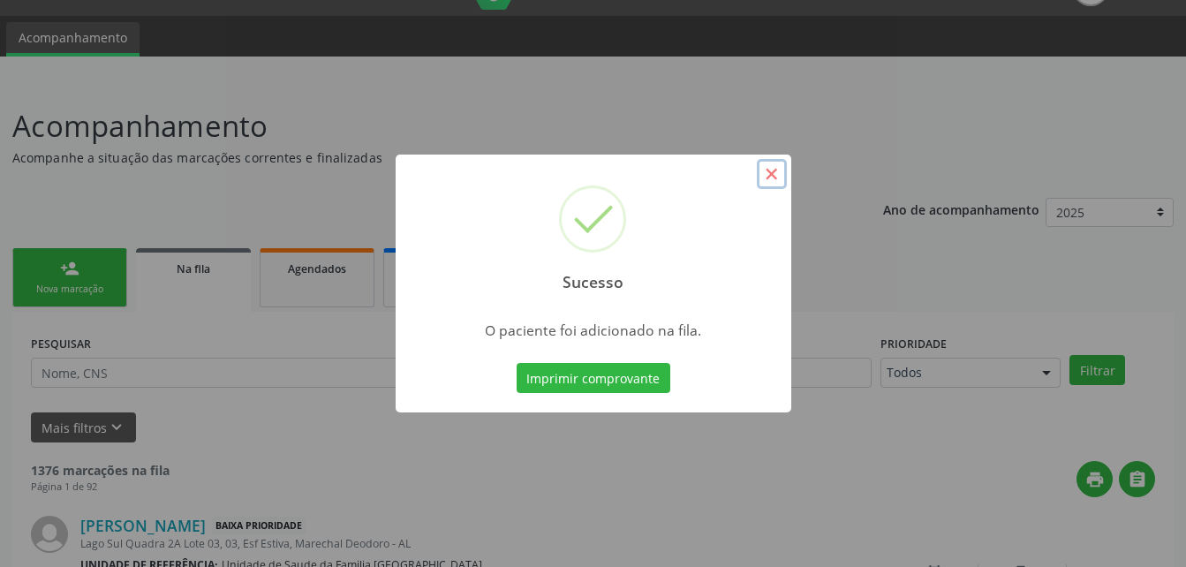
click at [769, 165] on button "×" at bounding box center [772, 174] width 30 height 30
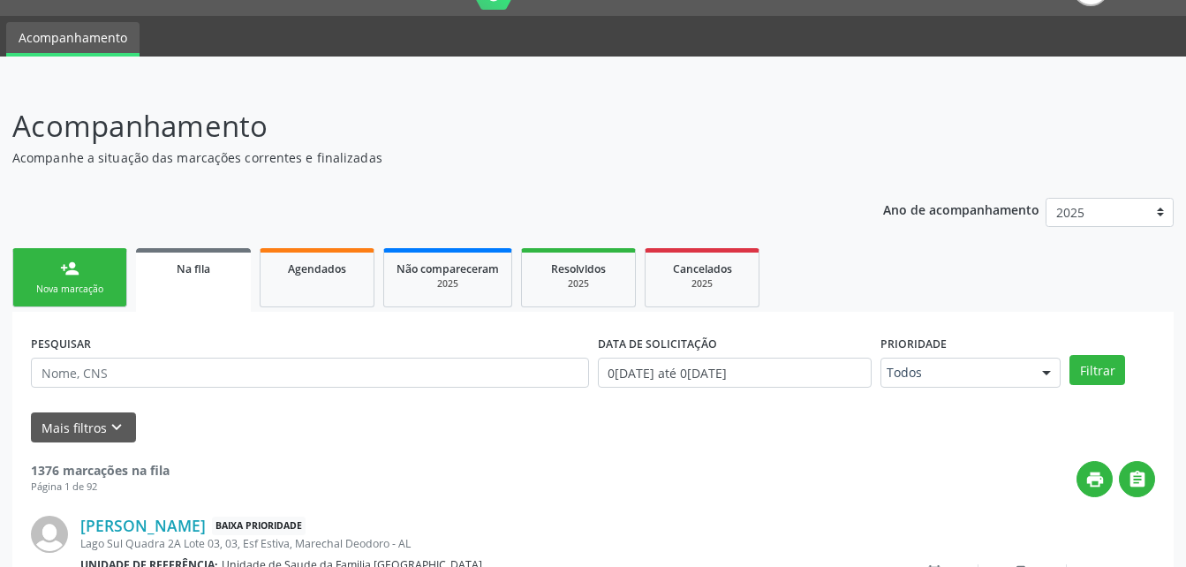
click at [83, 275] on link "person_add Nova marcação" at bounding box center [69, 277] width 115 height 59
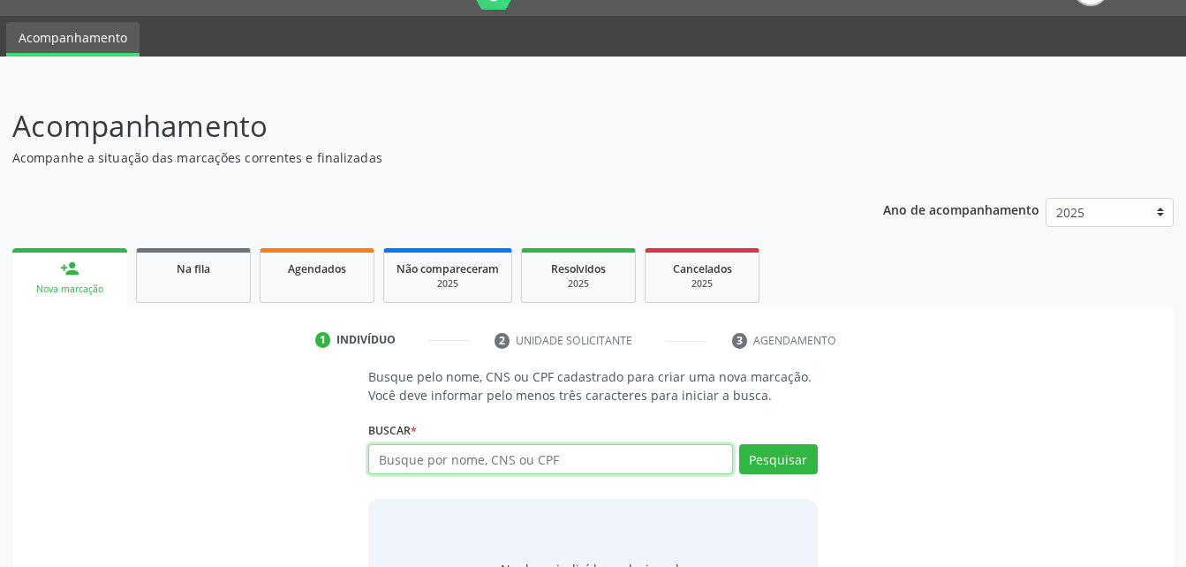
click at [418, 452] on input "text" at bounding box center [550, 459] width 364 height 30
paste input "898006202154316"
type input "898006202154316"
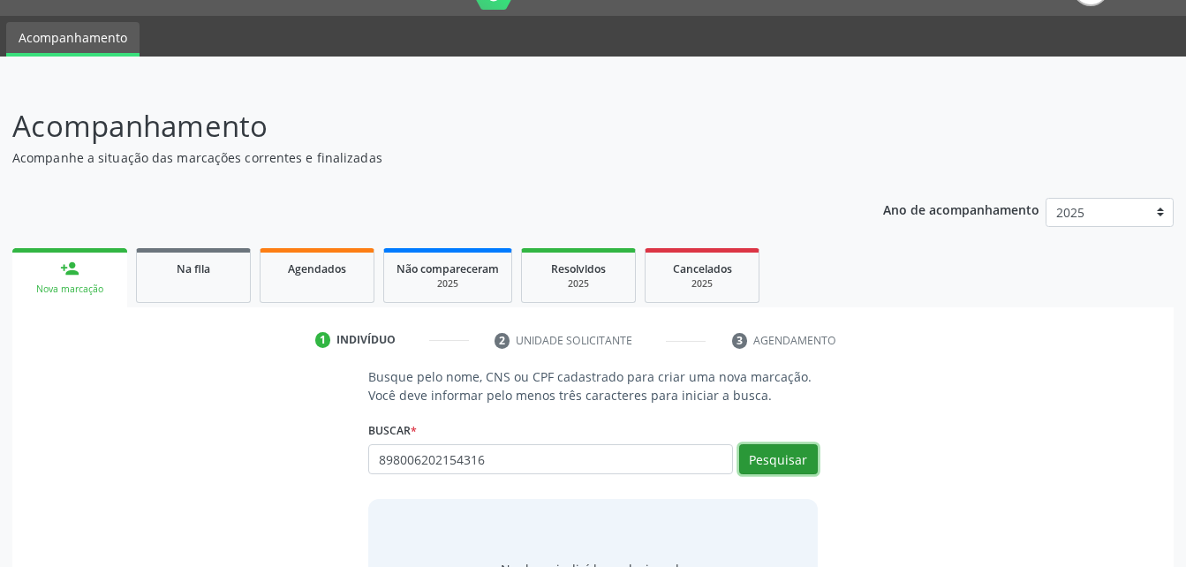
click at [761, 471] on button "Pesquisar" at bounding box center [778, 459] width 79 height 30
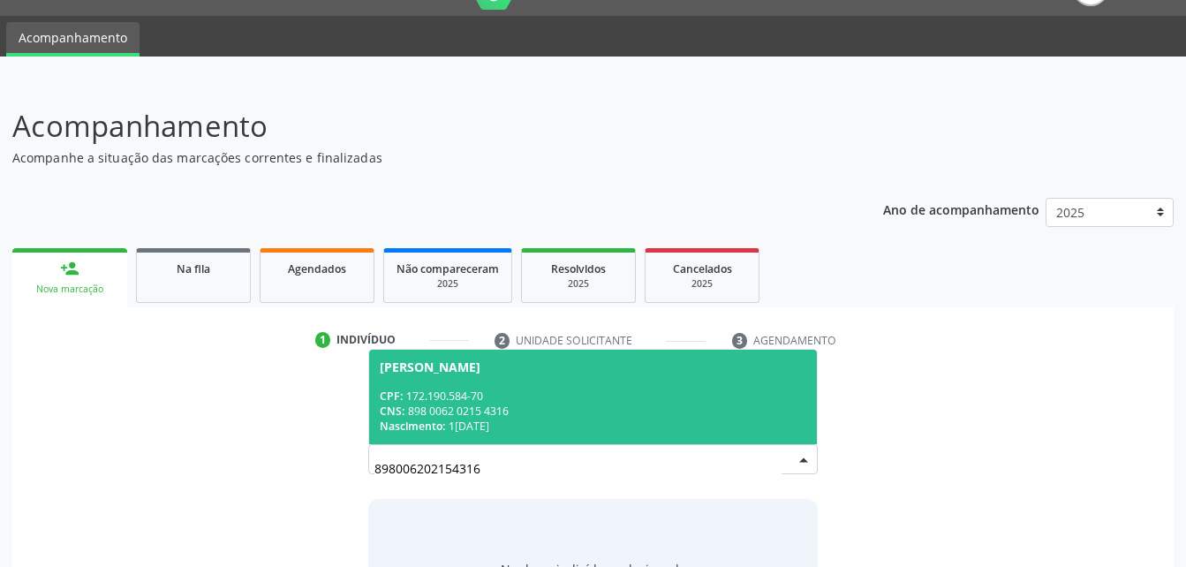
click at [723, 374] on span "[PERSON_NAME] CPF: 172.190.584-70 CNS: 898 0062 0215 4316 Nascimento: [DATE]" at bounding box center [592, 397] width 447 height 94
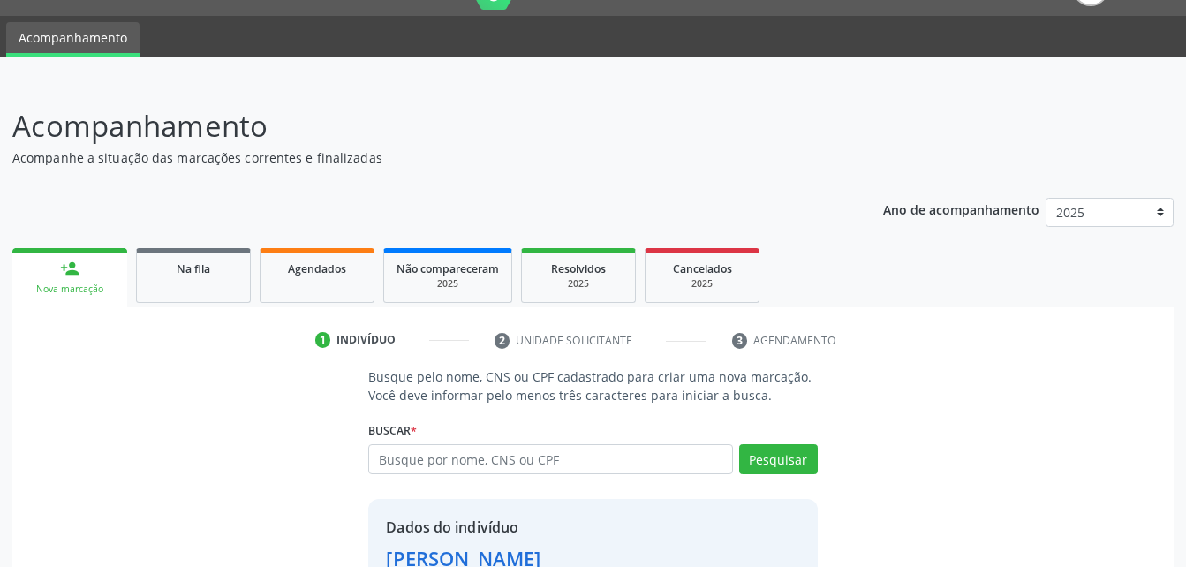
scroll to position [166, 0]
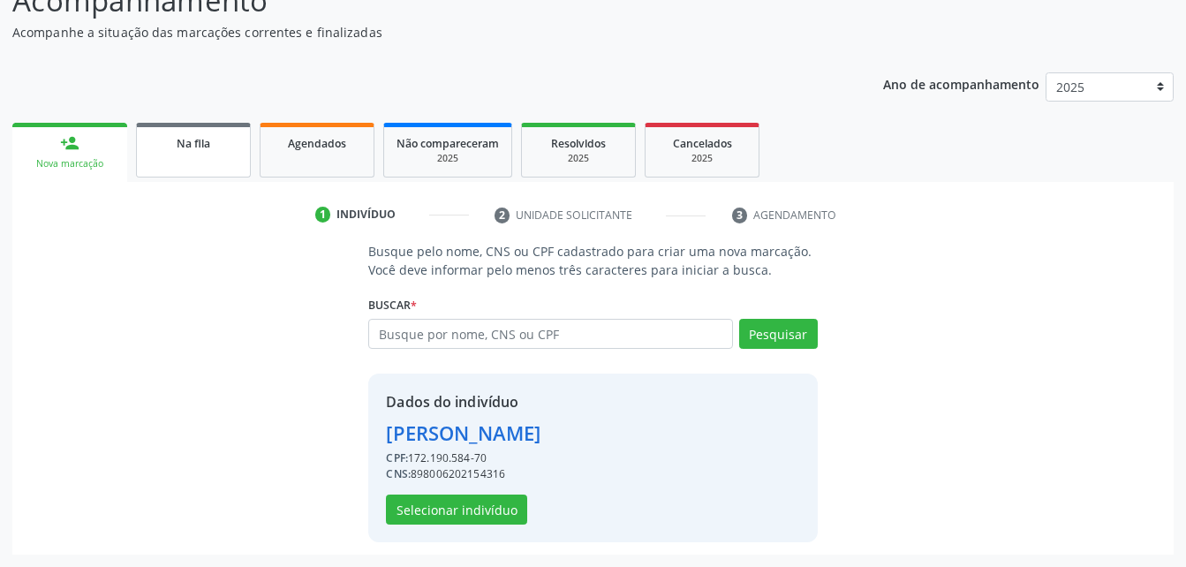
click at [149, 152] on link "Na fila" at bounding box center [193, 150] width 115 height 55
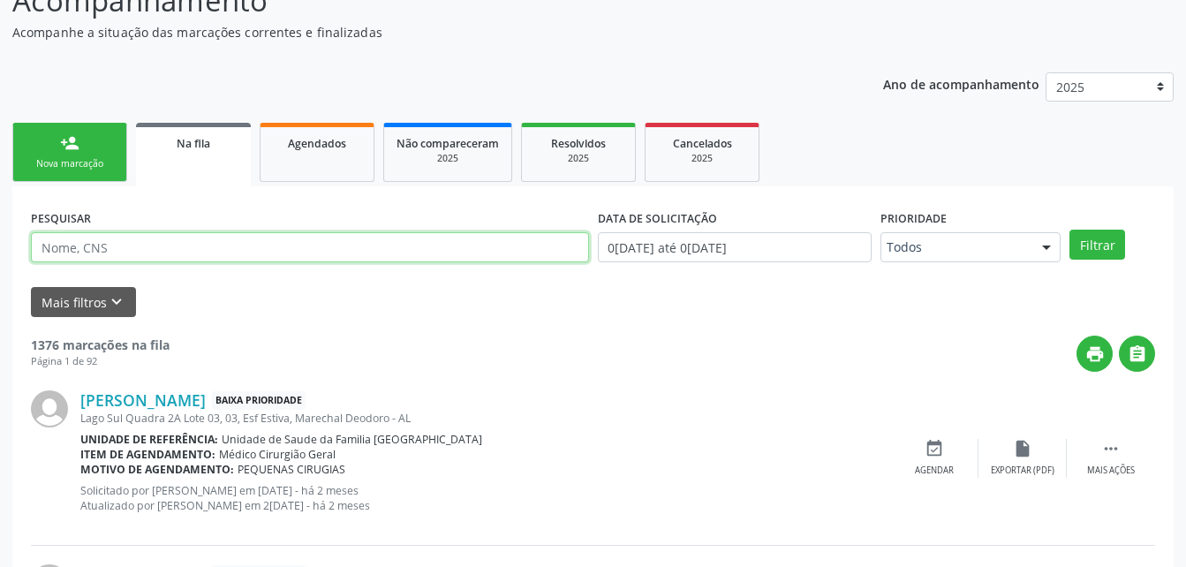
click at [312, 253] on input "text" at bounding box center [310, 247] width 558 height 30
paste input "898006202154316"
type input "898006202154316"
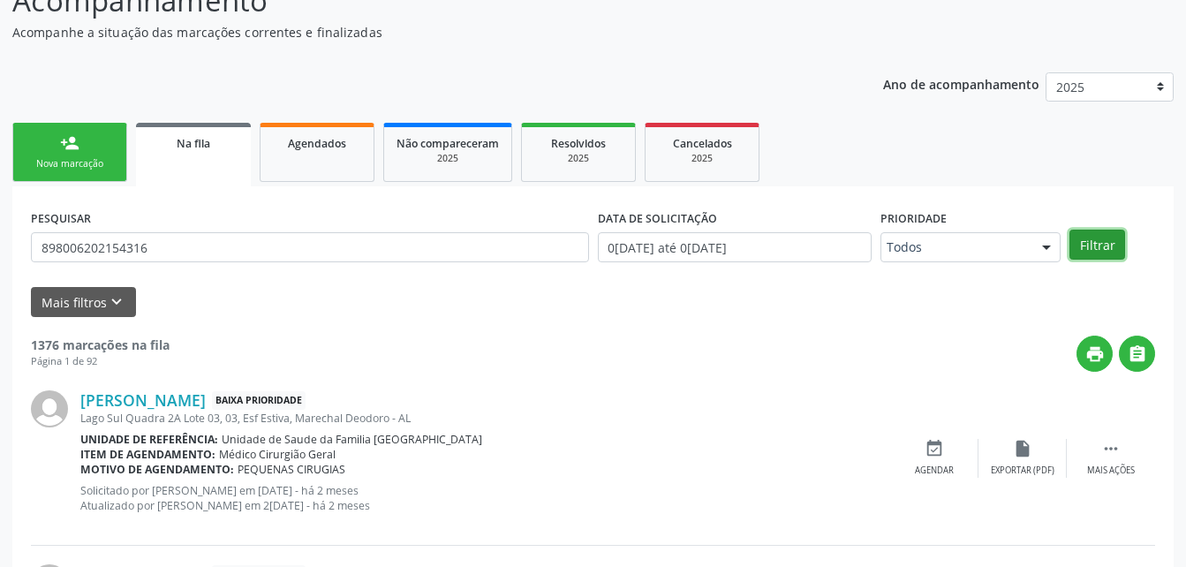
click at [1099, 242] on button "Filtrar" at bounding box center [1097, 245] width 56 height 30
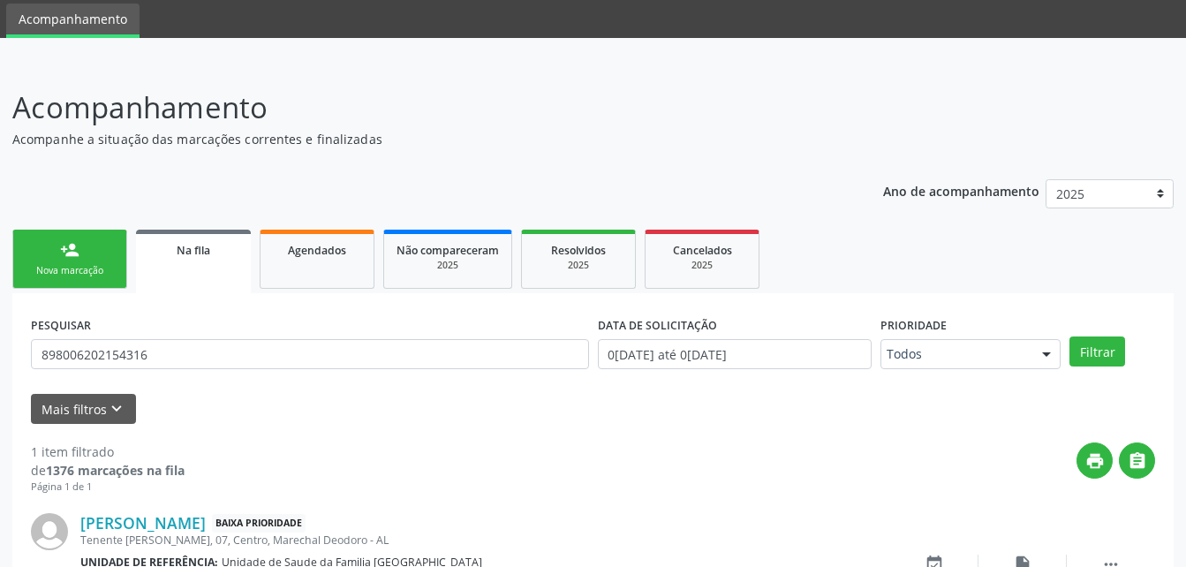
scroll to position [175, 0]
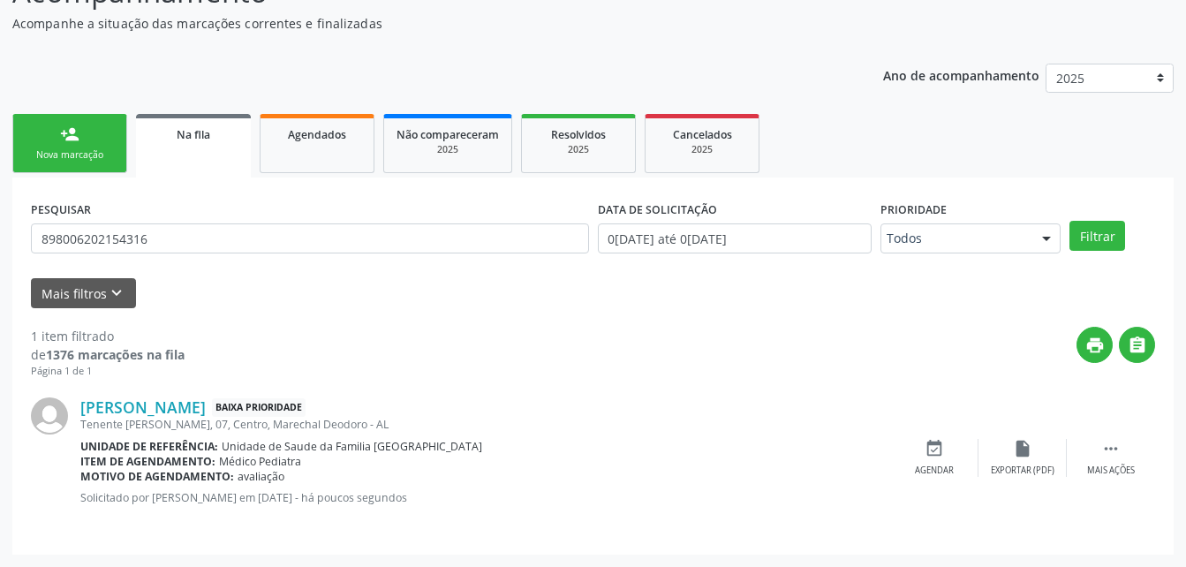
click at [100, 148] on div "Nova marcação" at bounding box center [70, 154] width 88 height 13
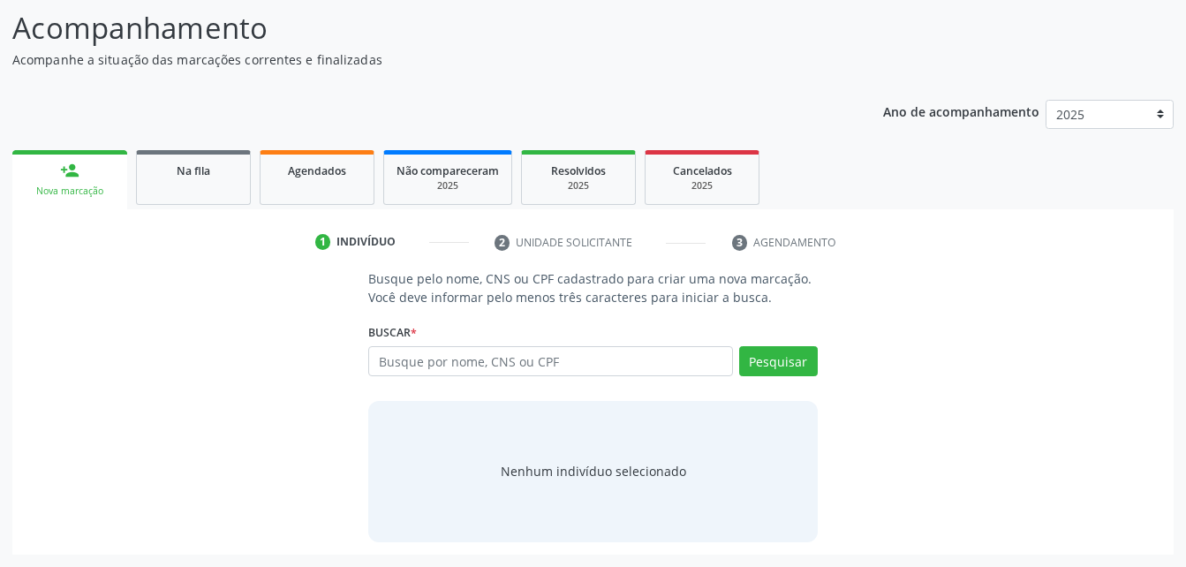
scroll to position [139, 0]
click at [298, 194] on link "Agendados" at bounding box center [317, 177] width 115 height 55
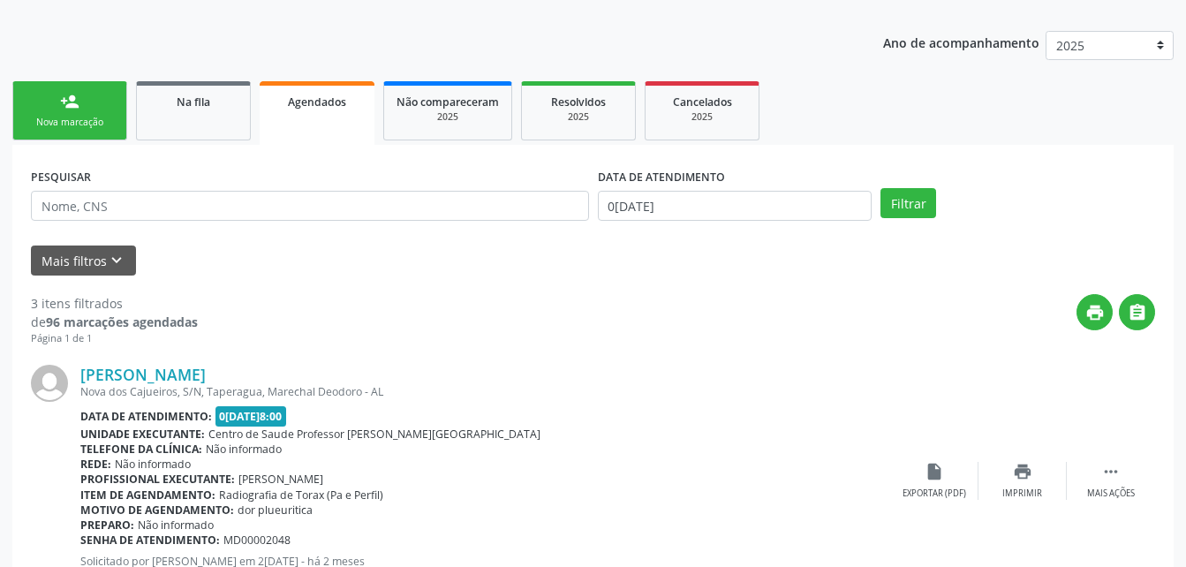
scroll to position [119, 0]
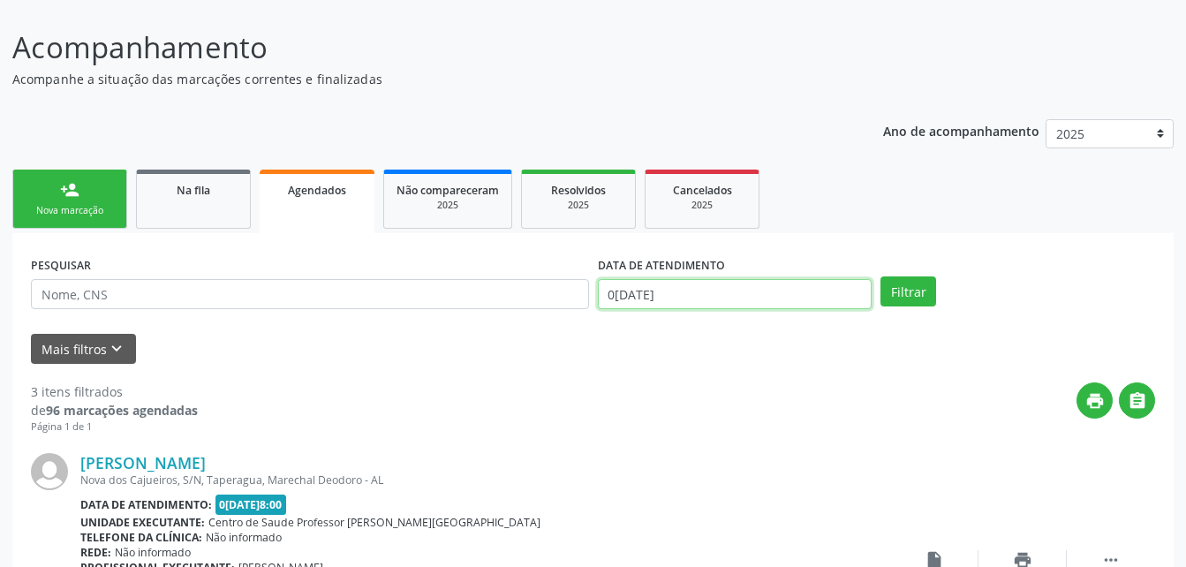
click at [673, 304] on input "0[DATE]" at bounding box center [735, 294] width 275 height 30
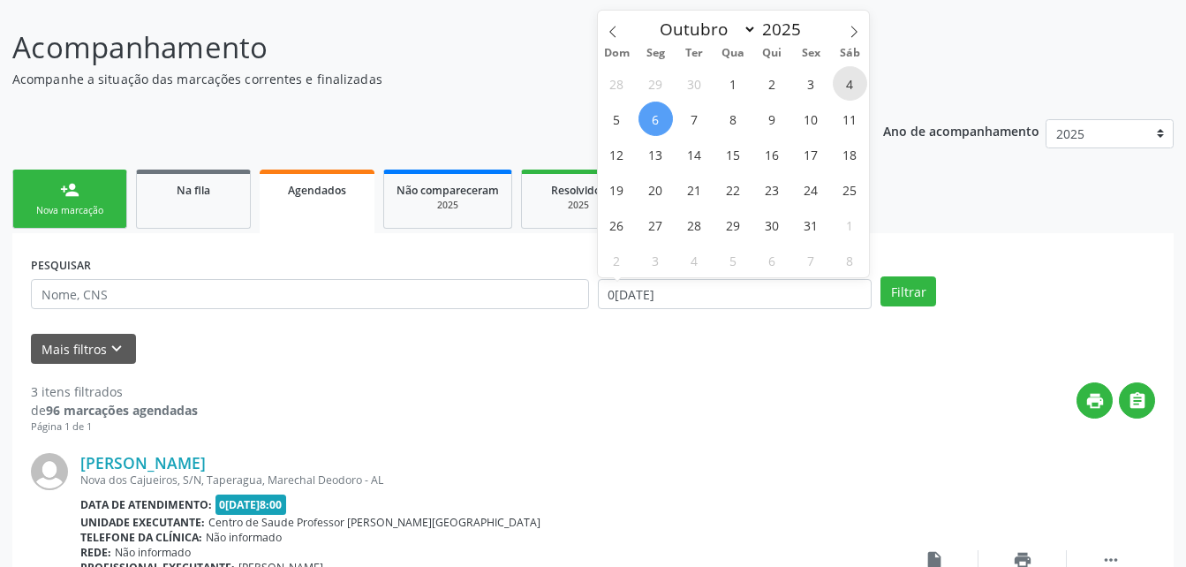
click at [847, 96] on span "4" at bounding box center [850, 83] width 34 height 34
type input "0[DATE]"
click at [910, 289] on button "Filtrar" at bounding box center [908, 291] width 56 height 30
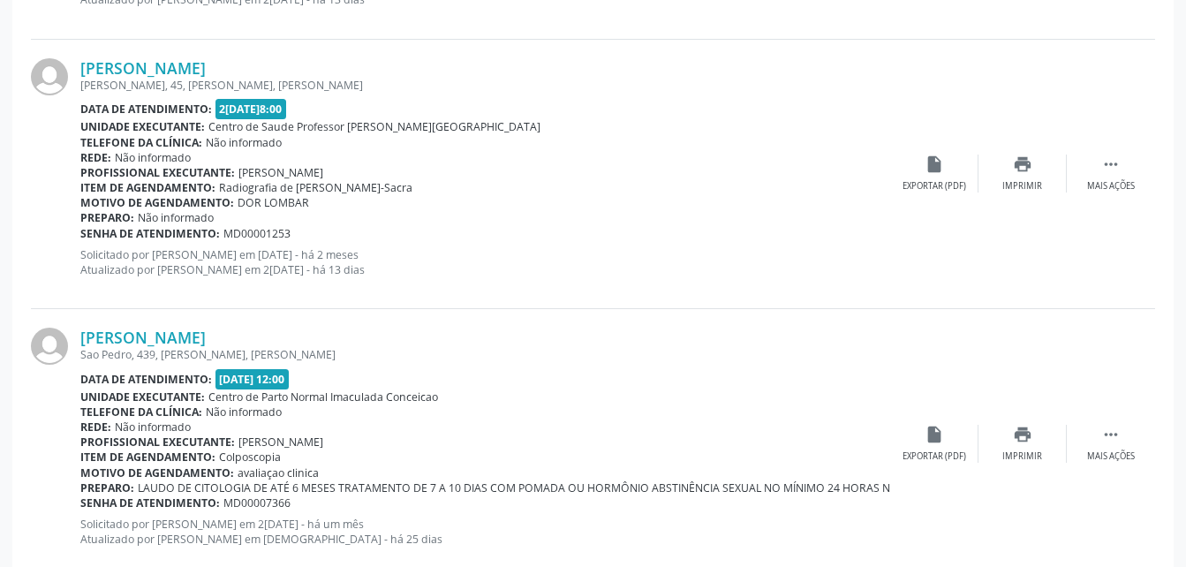
scroll to position [4097, 0]
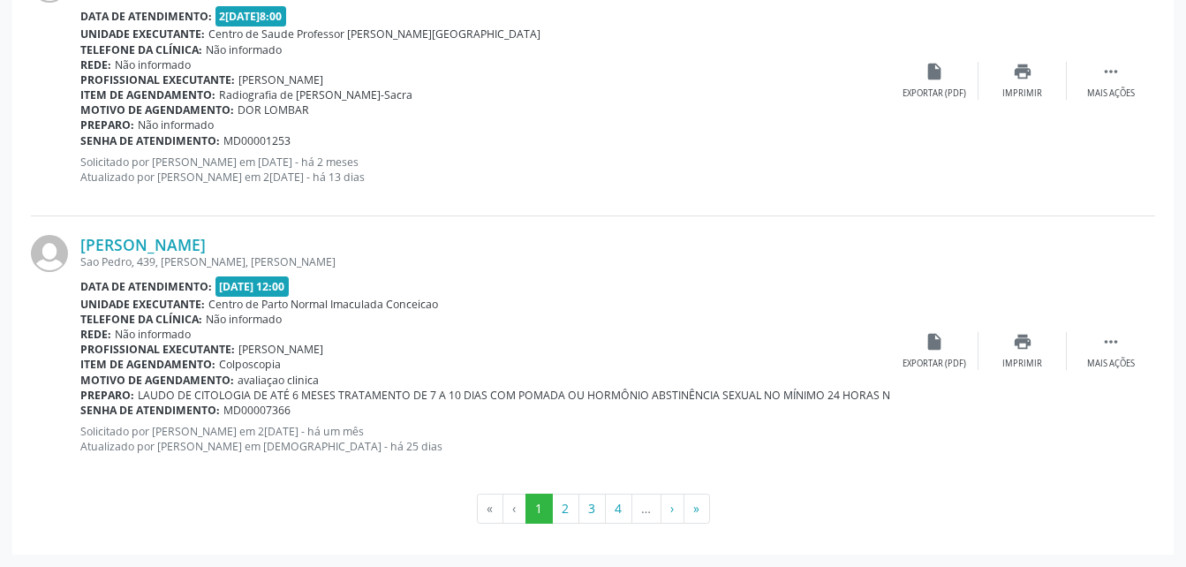
click at [639, 512] on li "…" at bounding box center [646, 509] width 29 height 30
click at [626, 520] on button "4" at bounding box center [618, 509] width 27 height 30
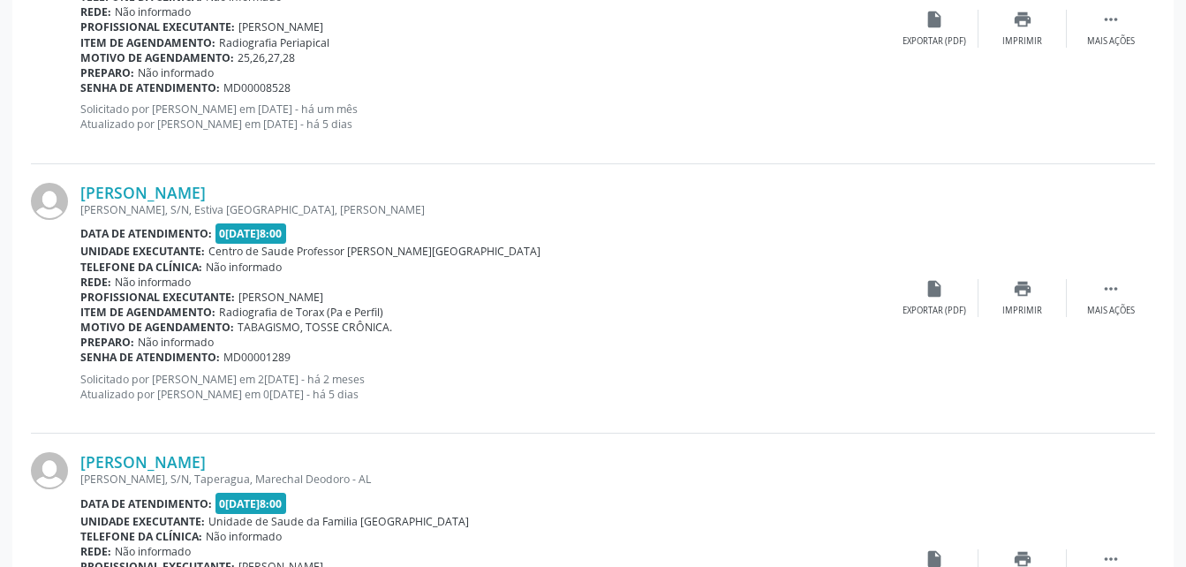
scroll to position [991, 0]
